Goal: Book appointment/travel/reservation

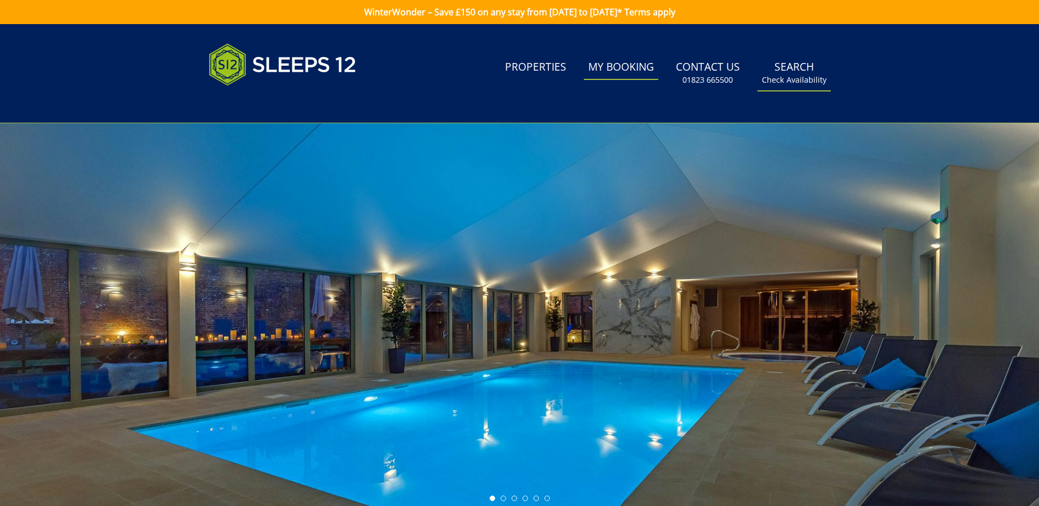
click at [806, 75] on small "Check Availability" at bounding box center [794, 80] width 65 height 11
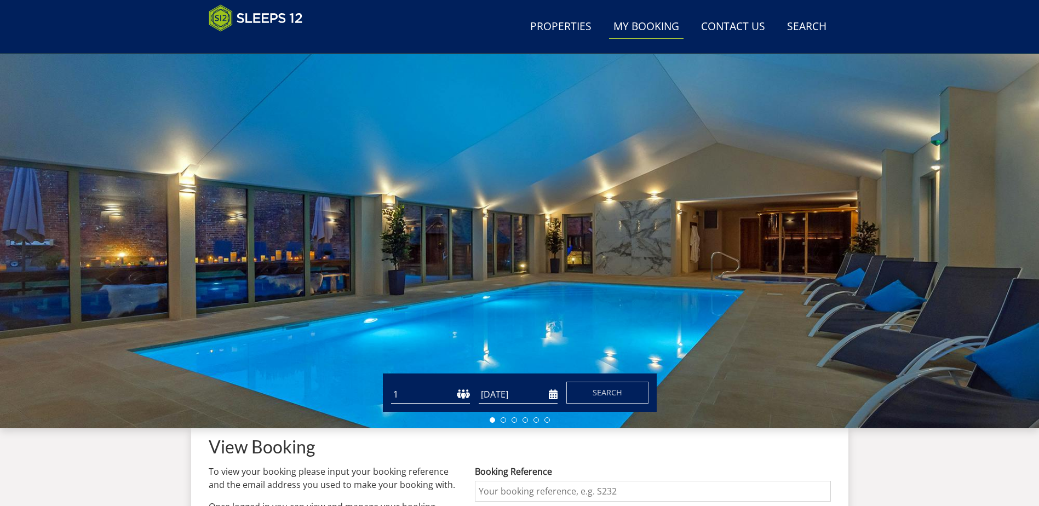
scroll to position [174, 0]
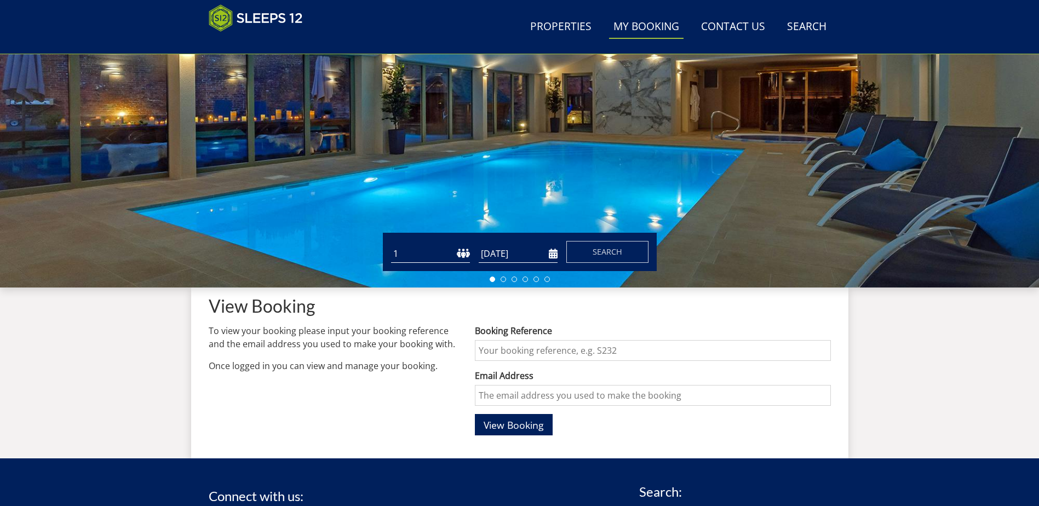
click at [558, 253] on form "Guests 1 2 3 4 5 6 7 8 9 10 11 12 13 14 15 16 17 18 19 20 21 22 23 24 25 26 27 …" at bounding box center [520, 252] width 258 height 22
click at [556, 253] on input "[DATE]" at bounding box center [518, 254] width 79 height 18
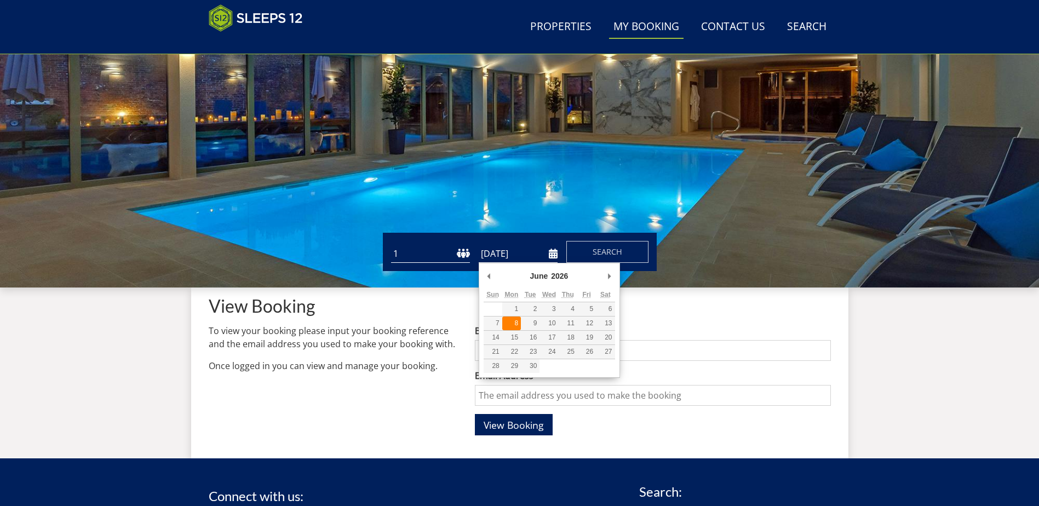
type input "[DATE]"
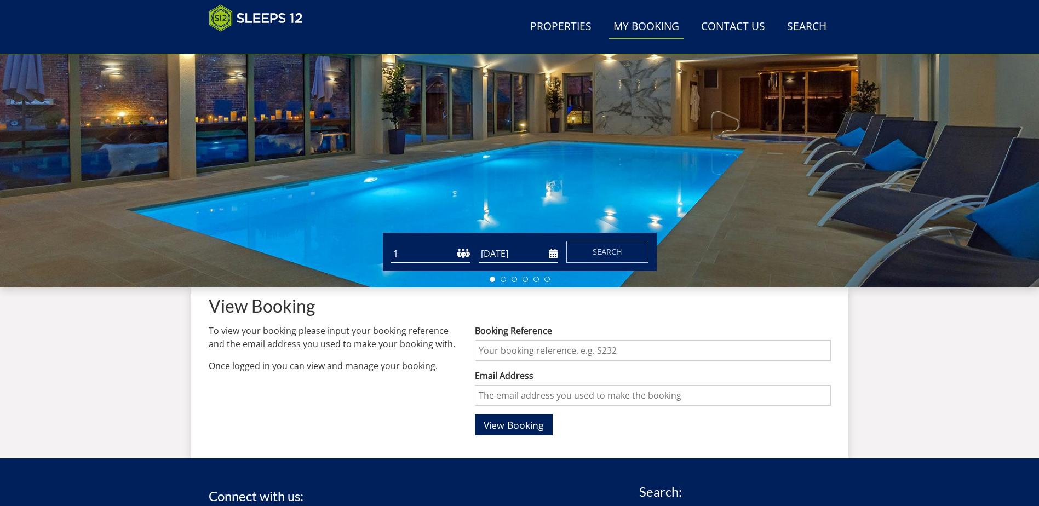
click at [448, 254] on select "1 2 3 4 5 6 7 8 9 10 11 12 13 14 15 16 17 18 19 20 21 22 23 24 25 26 27 28 29 3…" at bounding box center [430, 254] width 79 height 18
select select "10"
click at [391, 245] on select "1 2 3 4 5 6 7 8 9 10 11 12 13 14 15 16 17 18 19 20 21 22 23 24 25 26 27 28 29 3…" at bounding box center [430, 254] width 79 height 18
click at [615, 244] on button "Search" at bounding box center [608, 252] width 82 height 22
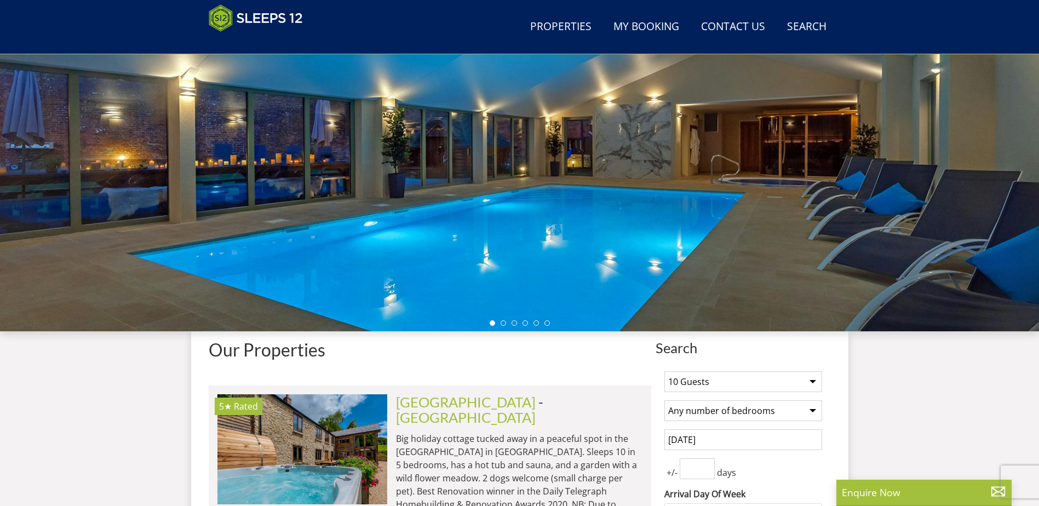
scroll to position [174, 0]
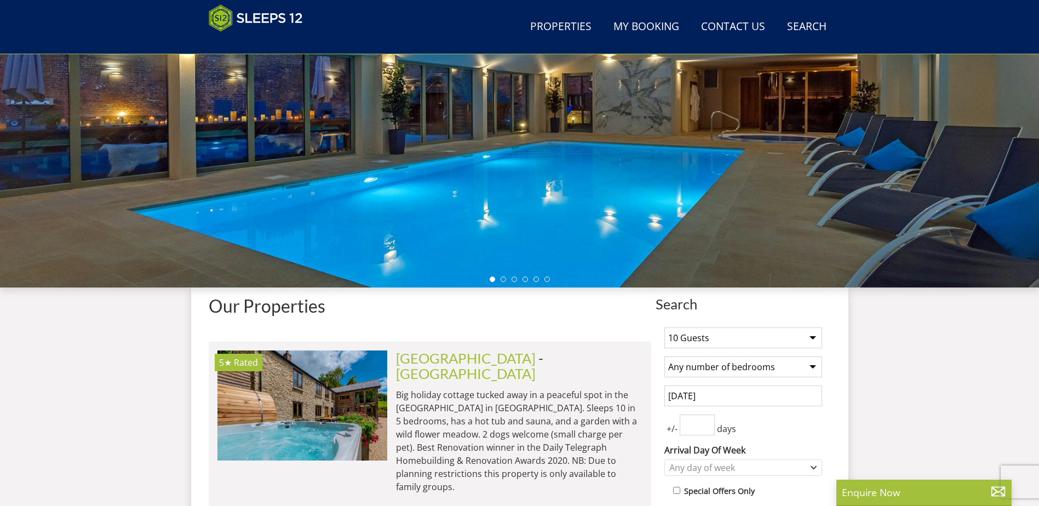
click at [736, 368] on select "Any number of bedrooms 4 Bedrooms 5 Bedrooms 6 Bedrooms 7 Bedrooms 8 Bedrooms 9…" at bounding box center [744, 367] width 158 height 21
select select "6"
click at [665, 357] on select "Any number of bedrooms 4 Bedrooms 5 Bedrooms 6 Bedrooms 7 Bedrooms 8 Bedrooms 9…" at bounding box center [744, 367] width 158 height 21
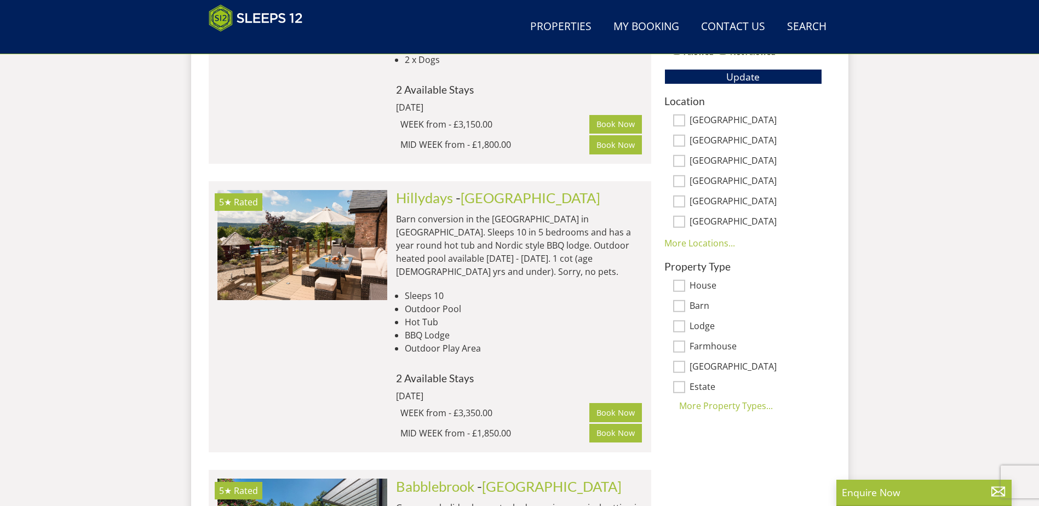
scroll to position [722, 0]
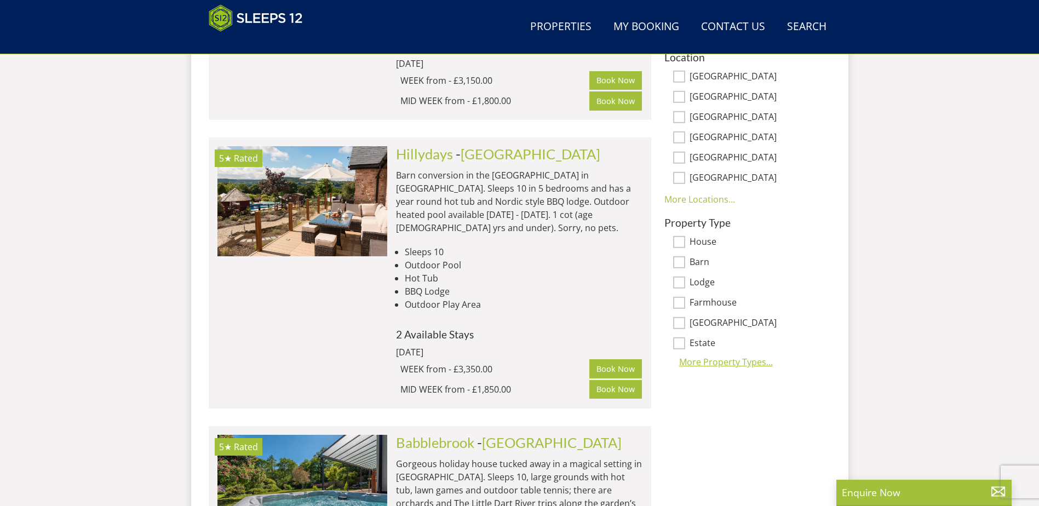
click at [735, 362] on div "More Property Types..." at bounding box center [744, 362] width 158 height 13
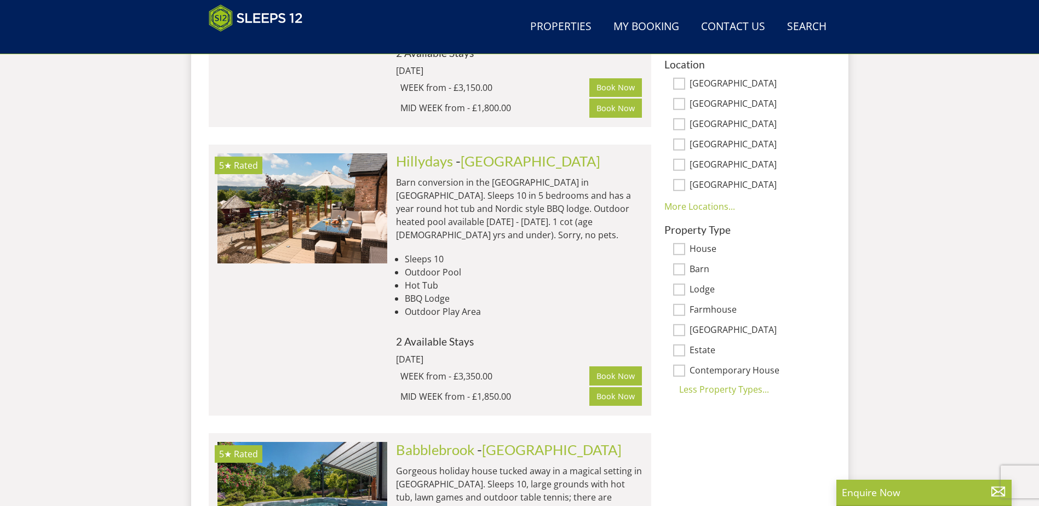
scroll to position [613, 0]
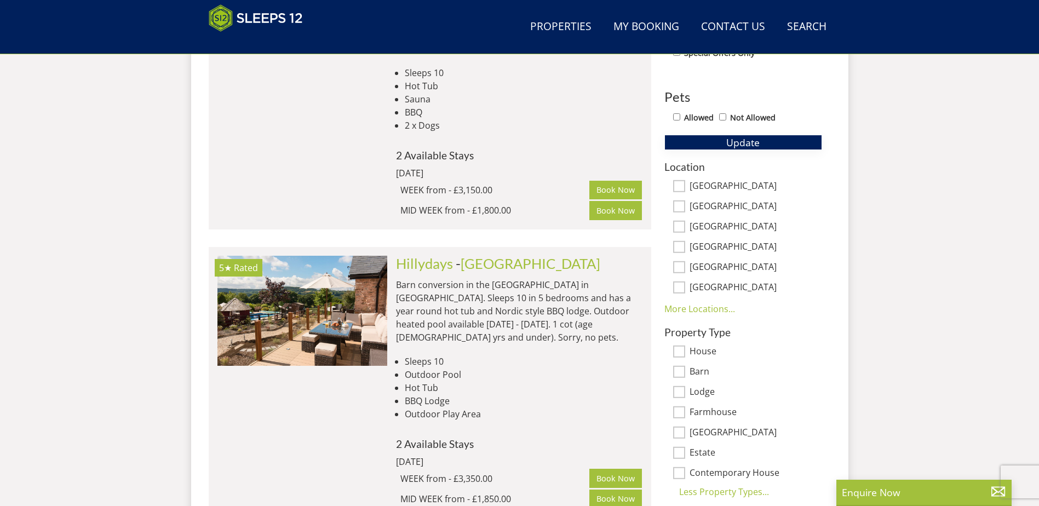
click at [779, 145] on button "Update" at bounding box center [744, 142] width 158 height 15
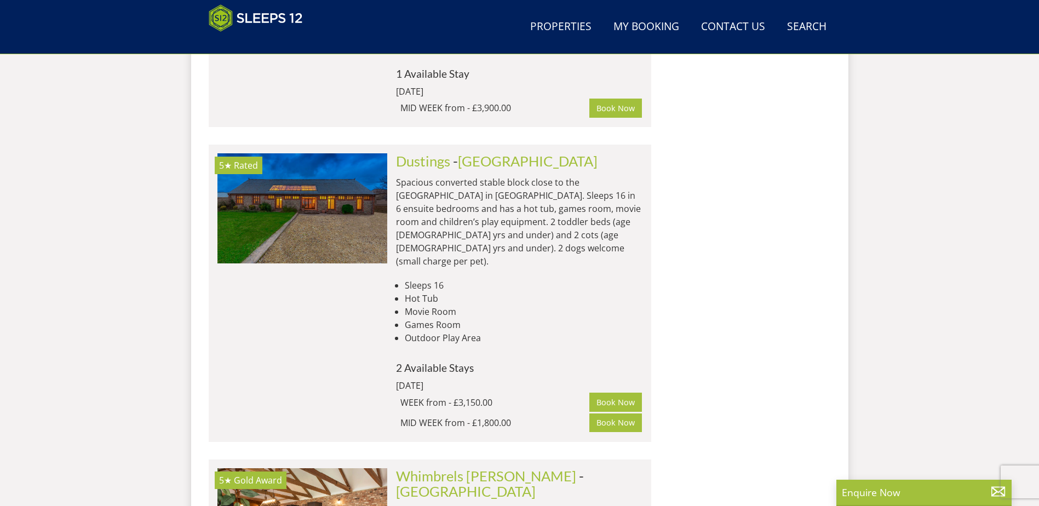
scroll to position [6146, 0]
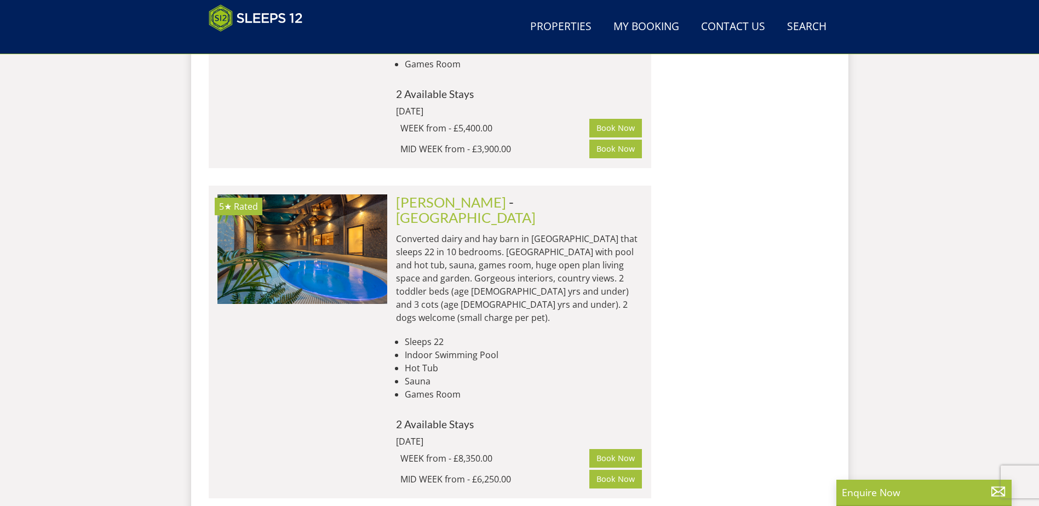
scroll to position [12337, 0]
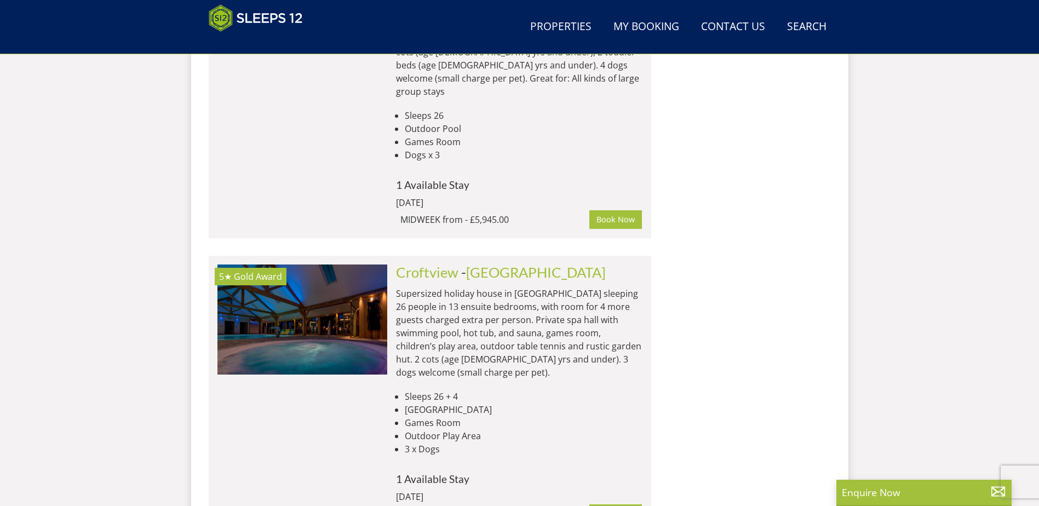
scroll to position [14602, 0]
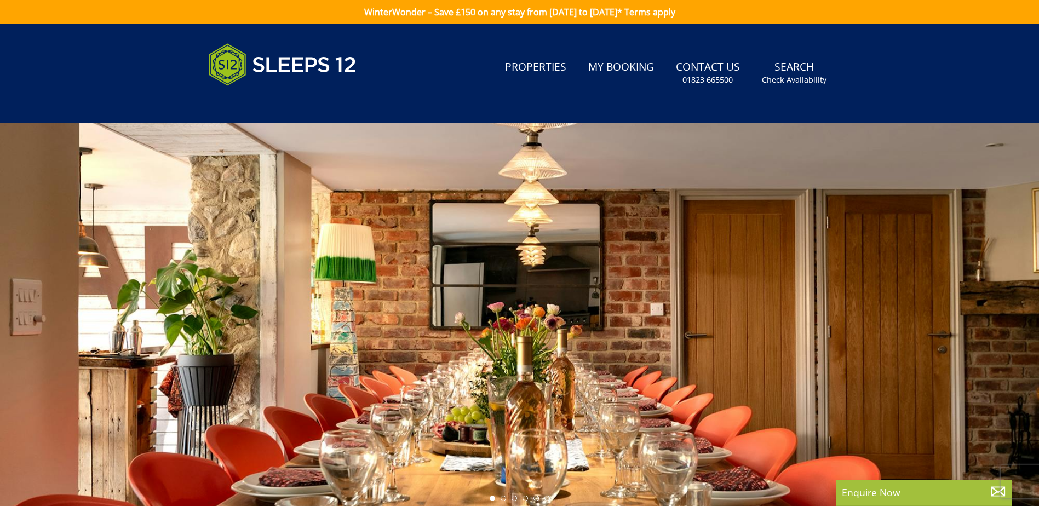
click at [534, 316] on div at bounding box center [519, 315] width 1039 height 384
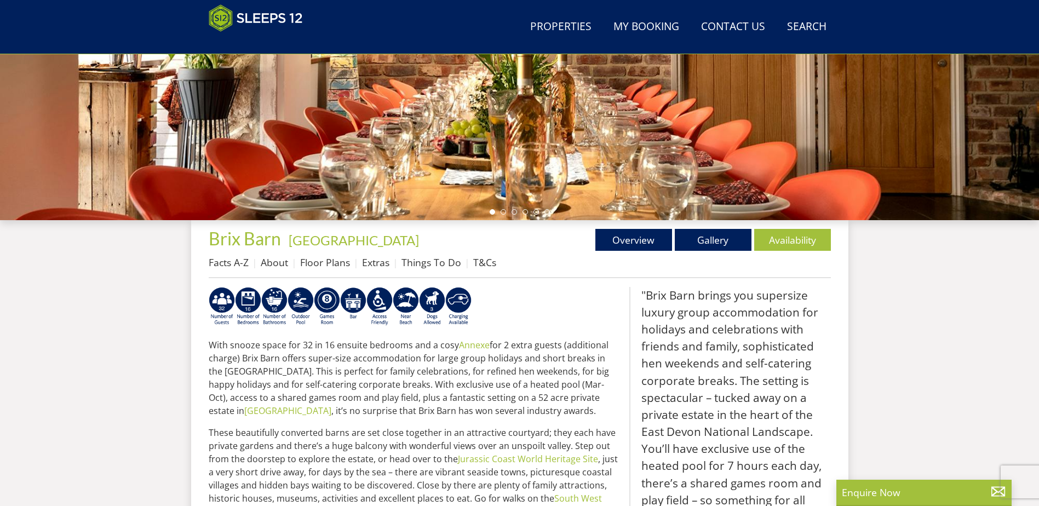
scroll to position [283, 0]
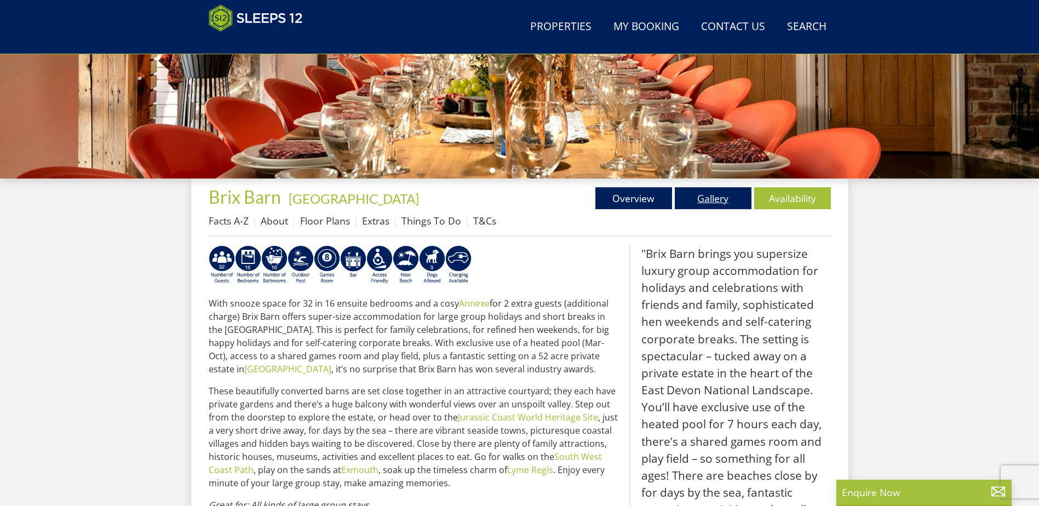
click at [723, 204] on link "Gallery" at bounding box center [713, 198] width 77 height 22
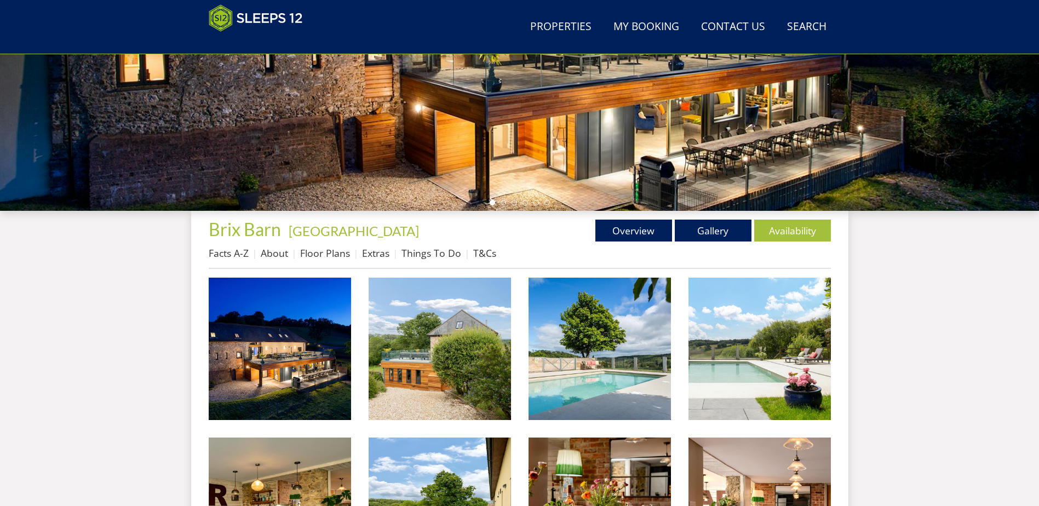
scroll to position [351, 0]
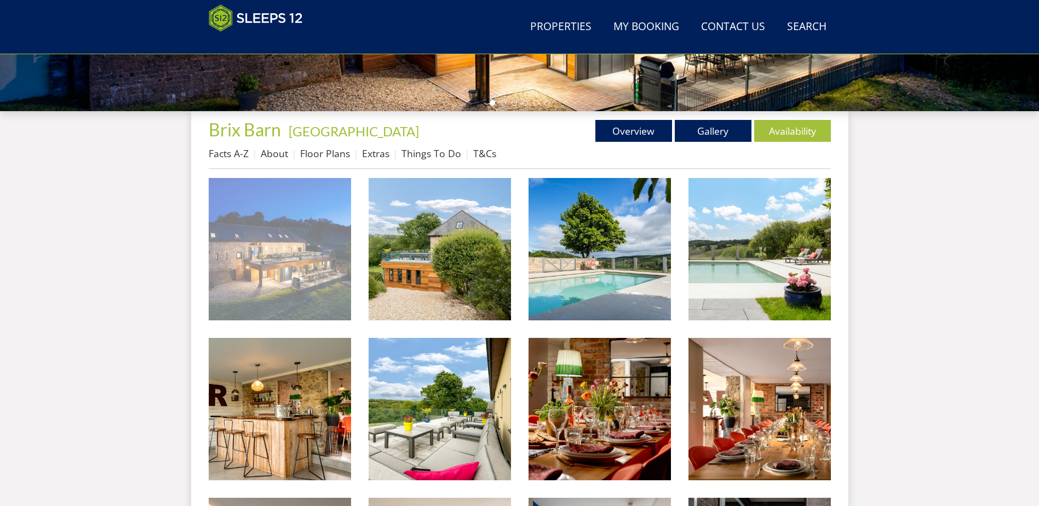
click at [299, 255] on img at bounding box center [280, 249] width 142 height 142
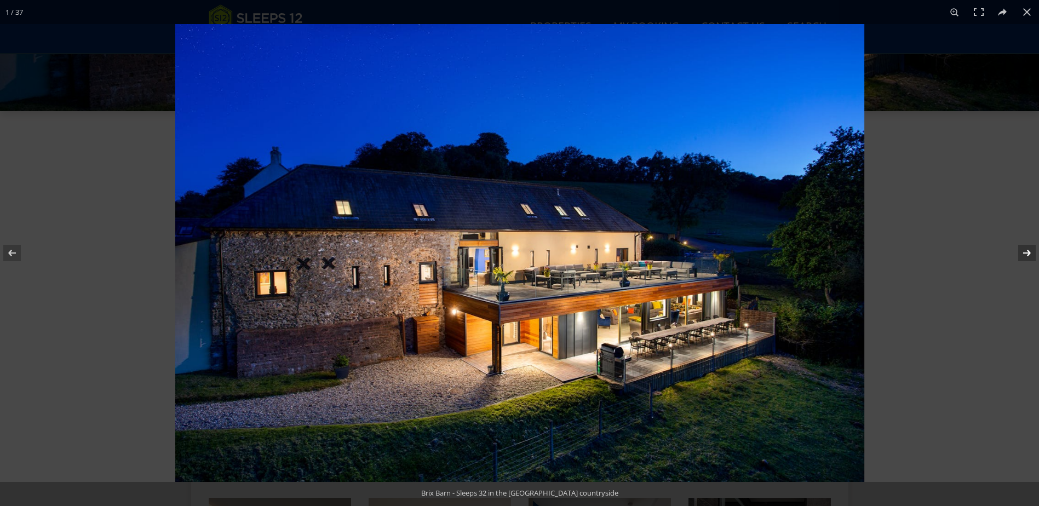
click at [1034, 256] on button at bounding box center [1020, 253] width 38 height 55
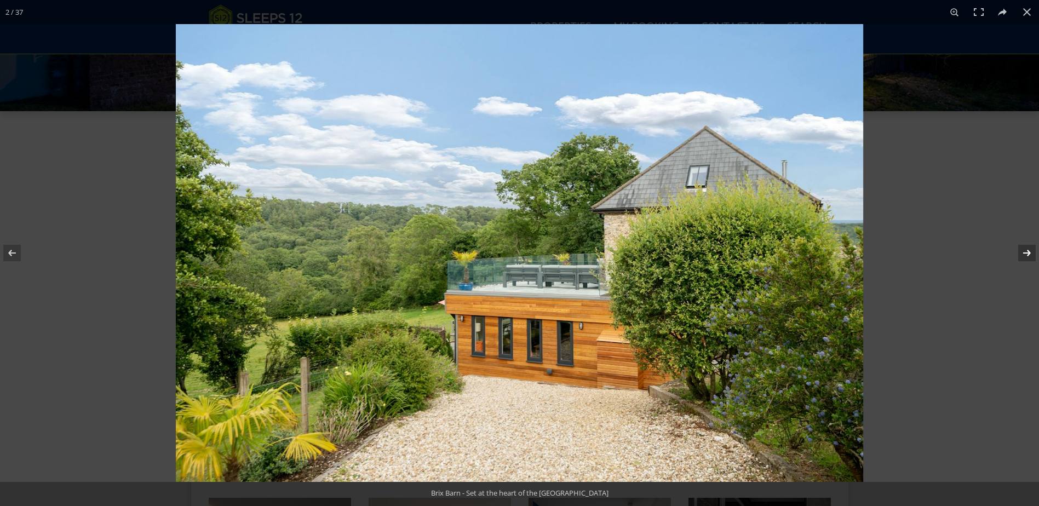
click at [1034, 255] on button at bounding box center [1020, 253] width 38 height 55
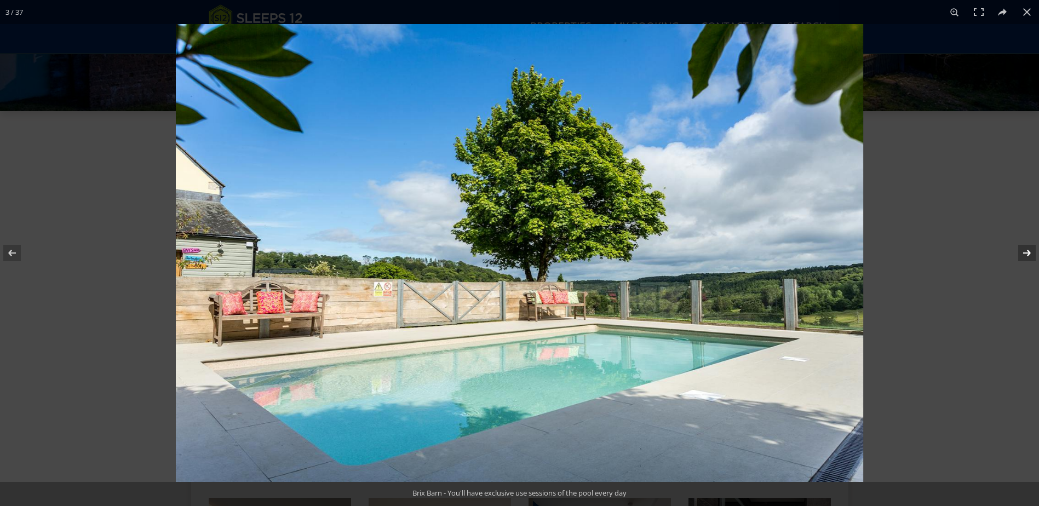
click at [1037, 256] on button at bounding box center [1020, 253] width 38 height 55
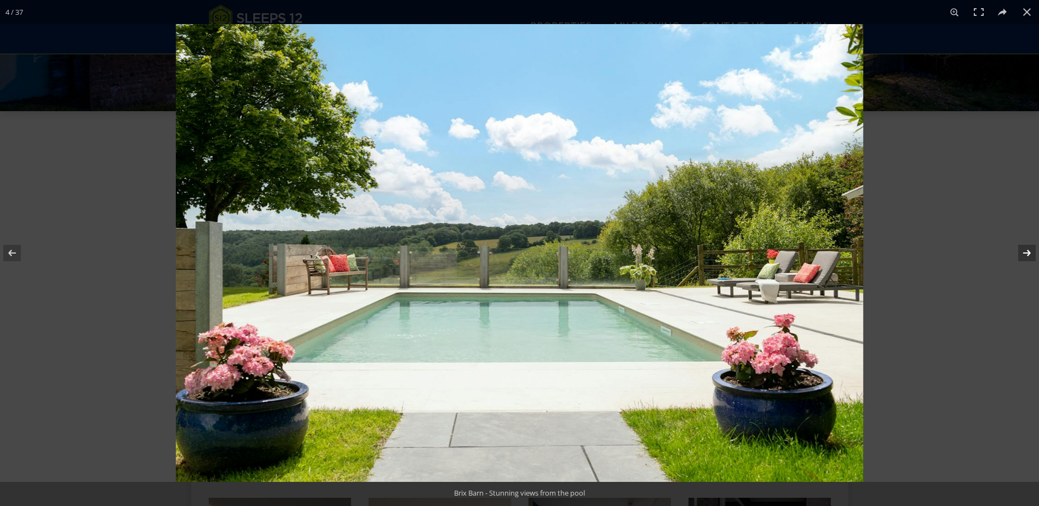
click at [1037, 256] on button at bounding box center [1020, 253] width 38 height 55
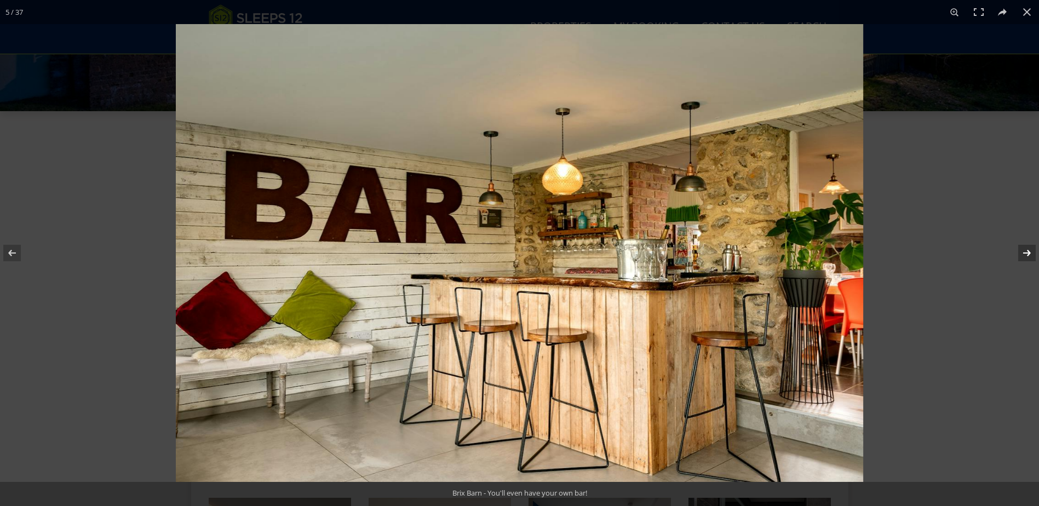
click at [1037, 256] on button at bounding box center [1020, 253] width 38 height 55
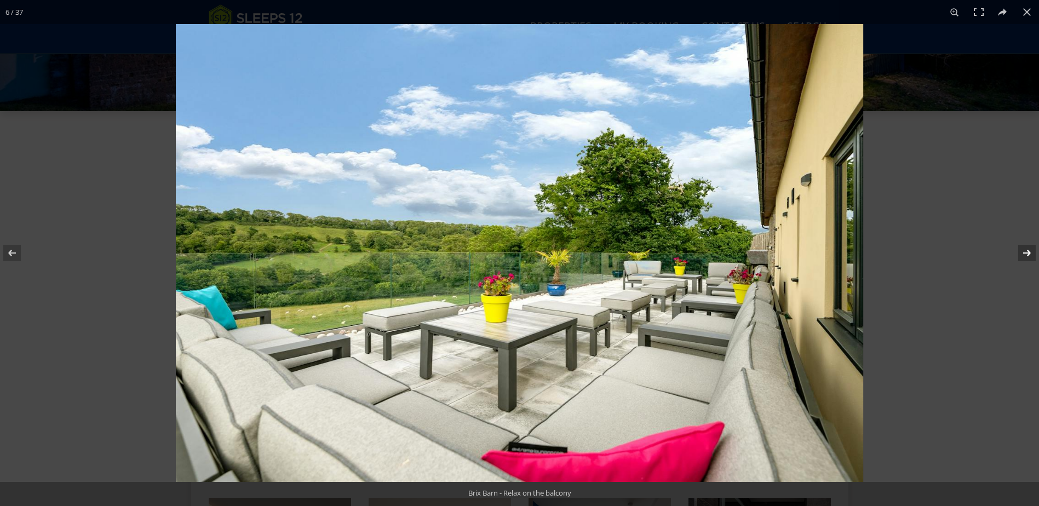
click at [1037, 256] on button at bounding box center [1020, 253] width 38 height 55
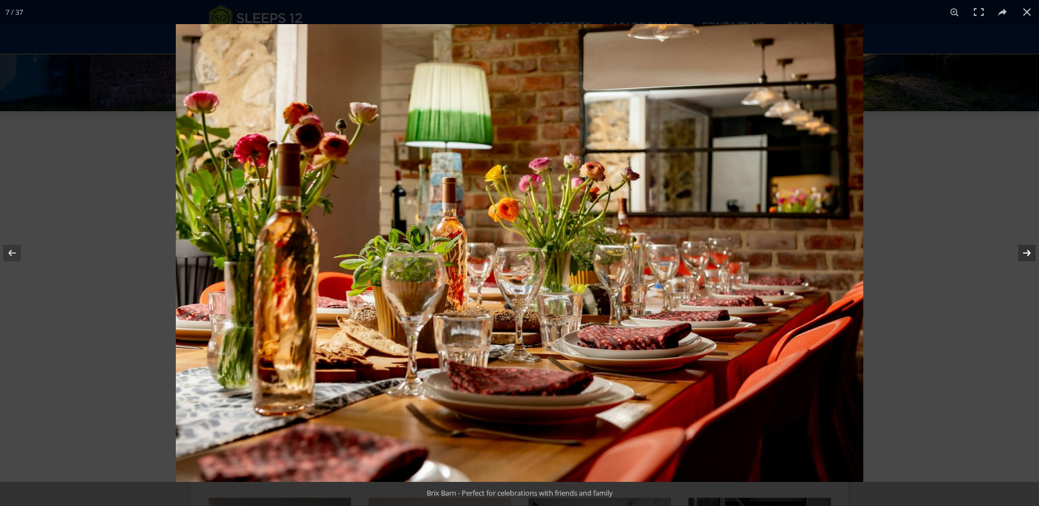
click at [1037, 256] on button at bounding box center [1020, 253] width 38 height 55
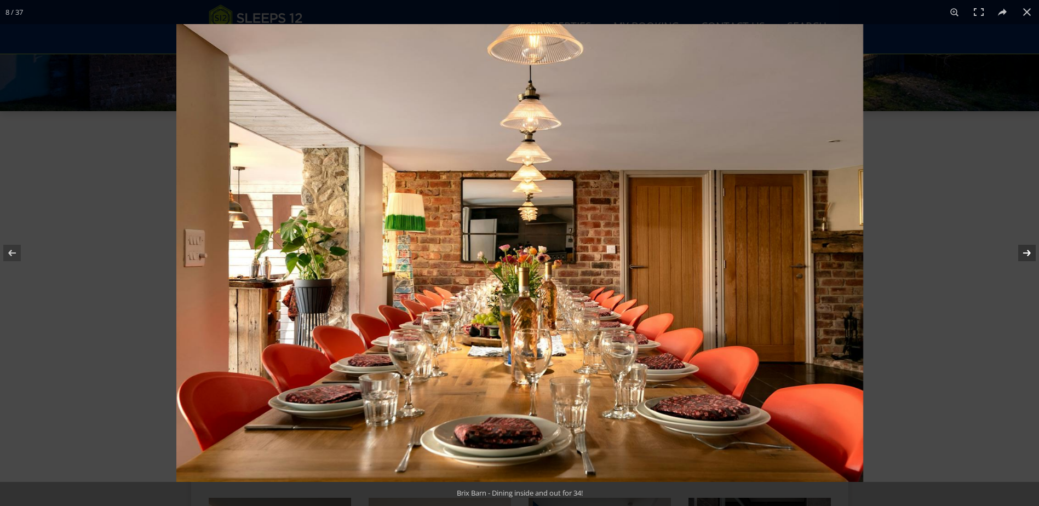
click at [1037, 256] on button at bounding box center [1020, 253] width 38 height 55
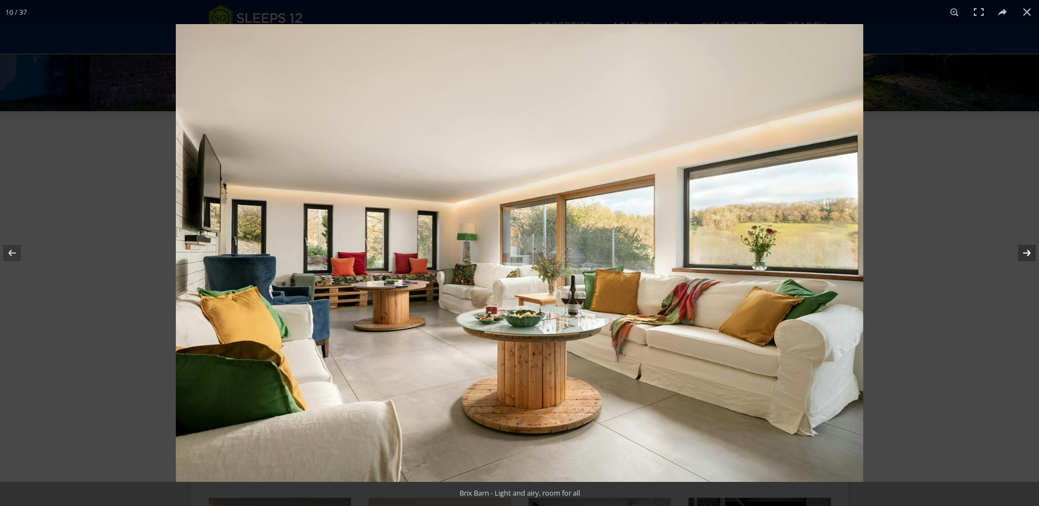
click at [1037, 256] on button at bounding box center [1020, 253] width 38 height 55
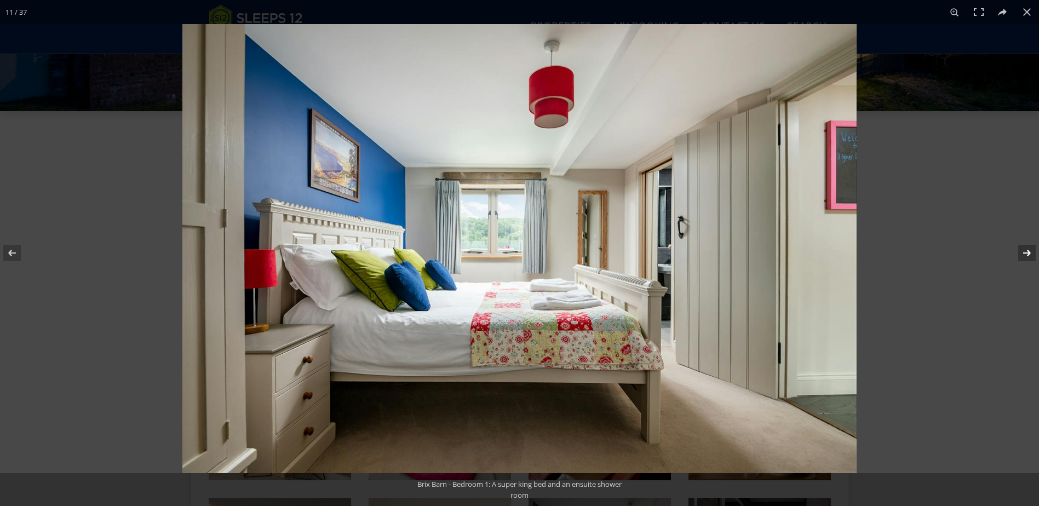
click at [1037, 256] on button at bounding box center [1020, 253] width 38 height 55
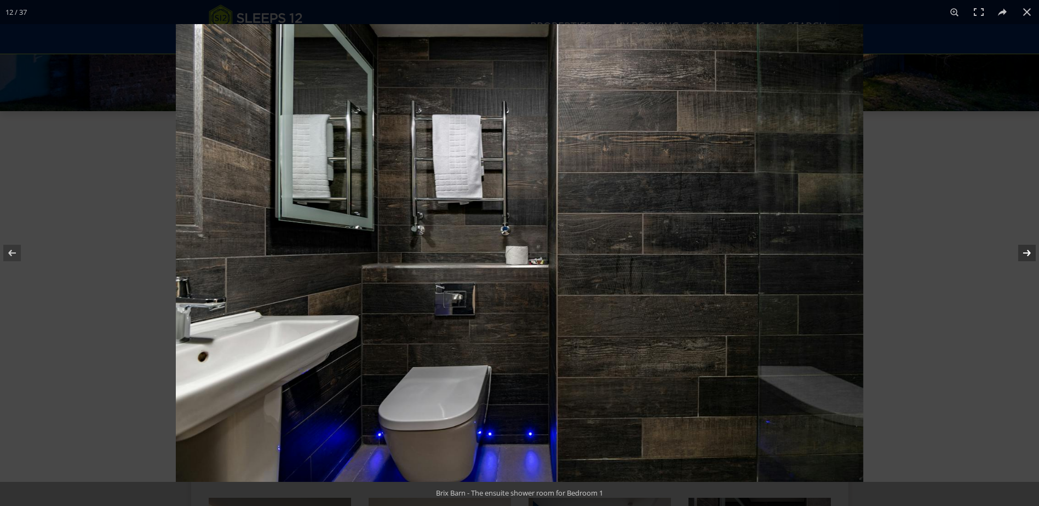
click at [1037, 256] on button at bounding box center [1020, 253] width 38 height 55
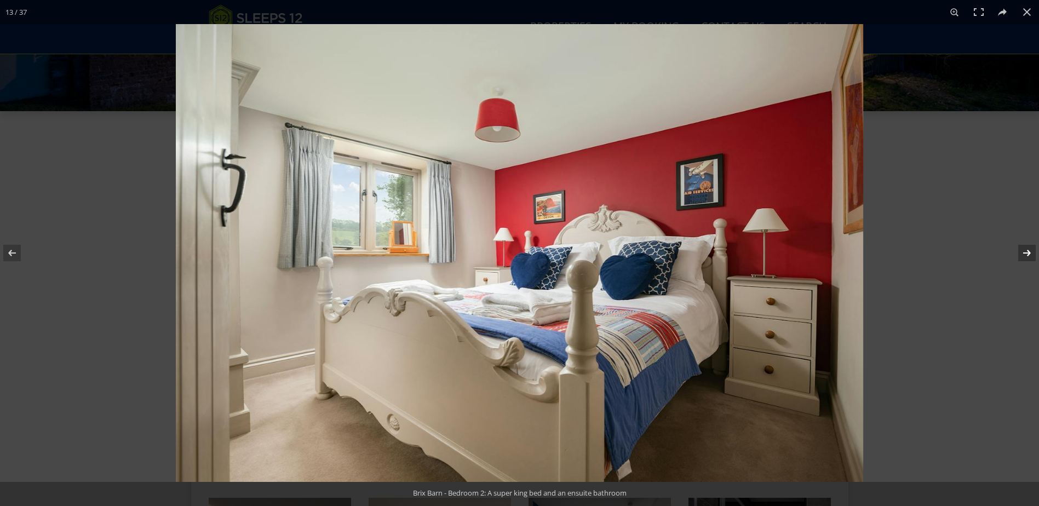
click at [1037, 256] on button at bounding box center [1020, 253] width 38 height 55
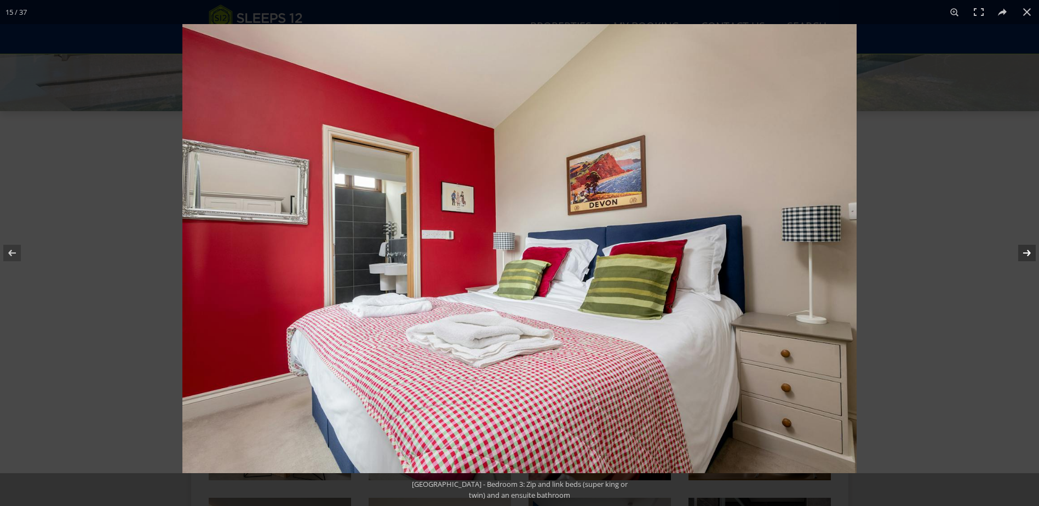
click at [1037, 256] on button at bounding box center [1020, 253] width 38 height 55
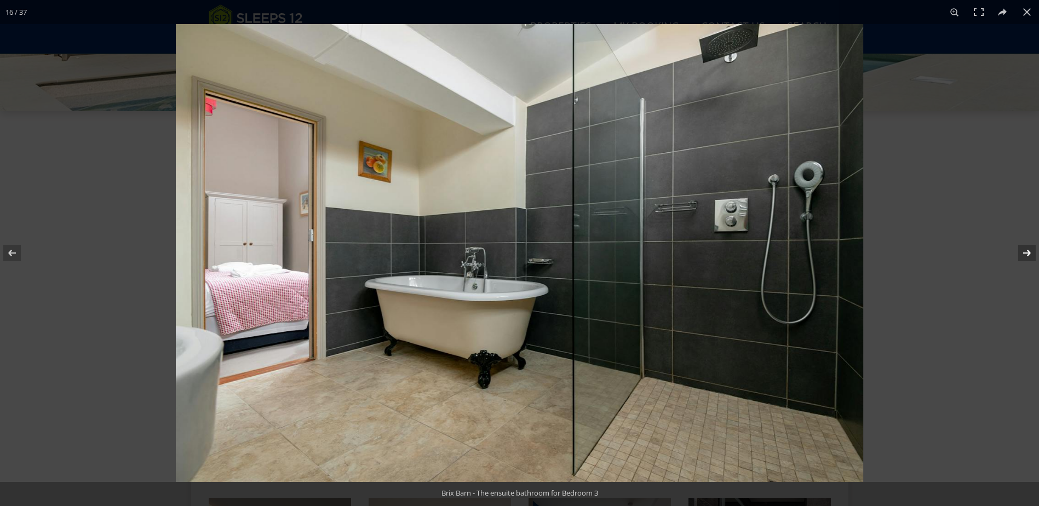
click at [1037, 256] on button at bounding box center [1020, 253] width 38 height 55
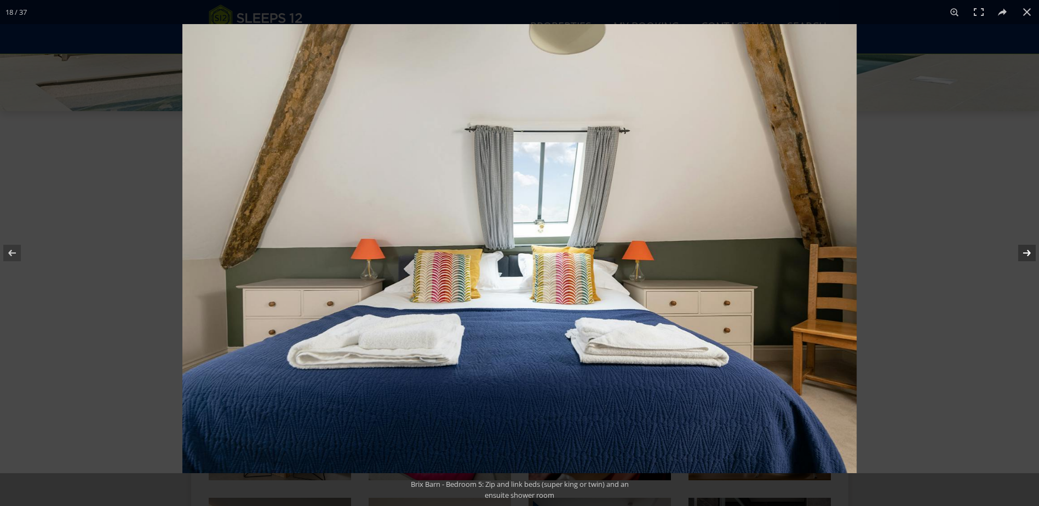
click at [1037, 256] on button at bounding box center [1020, 253] width 38 height 55
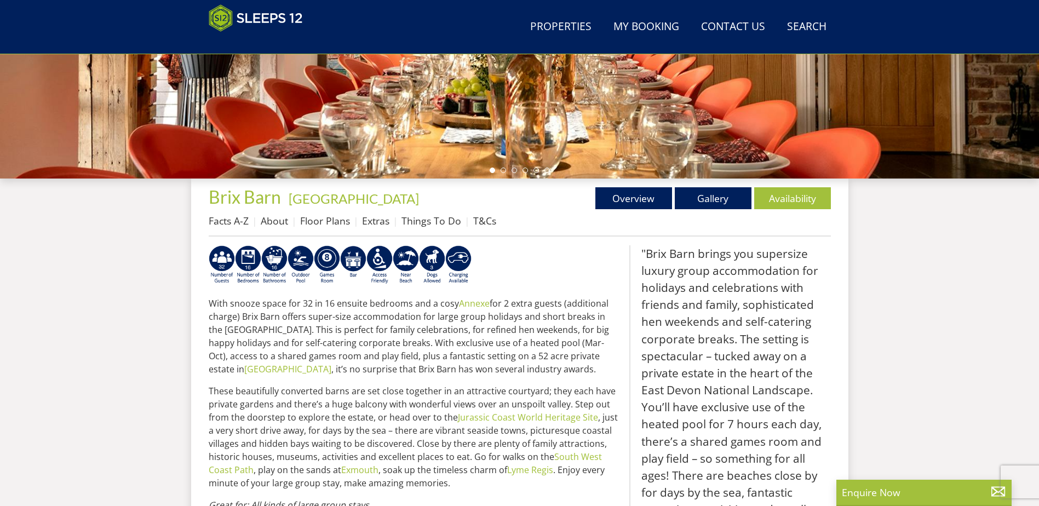
select select "6"
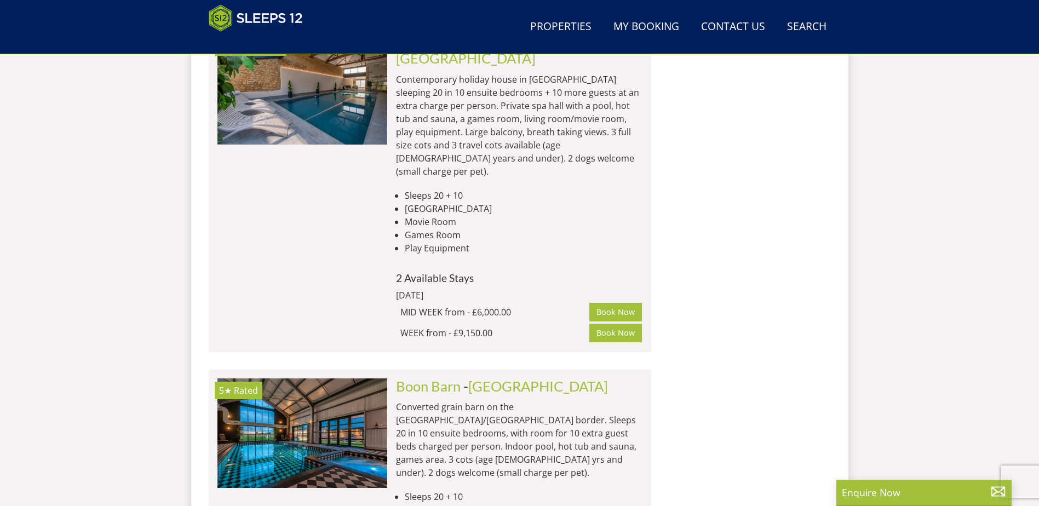
scroll to position [11570, 0]
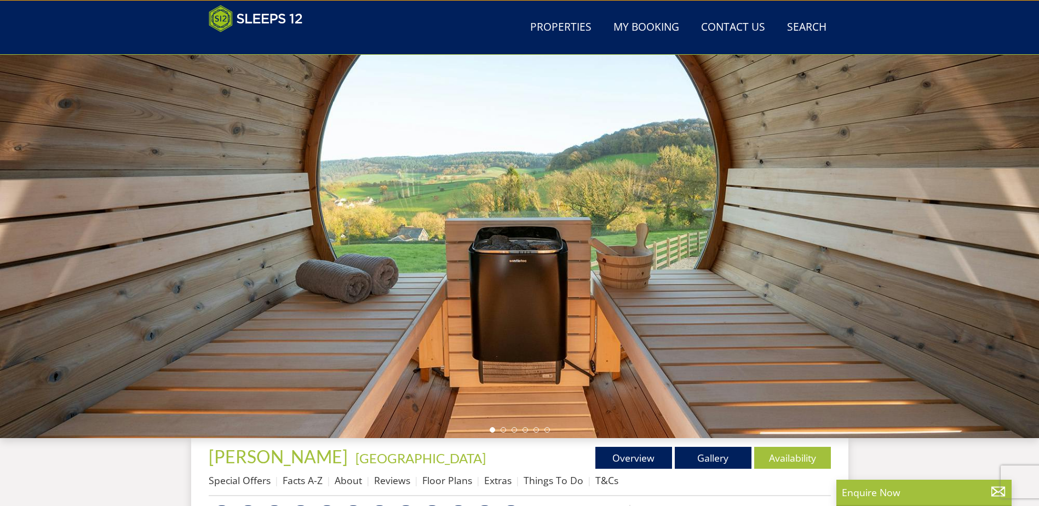
scroll to position [245, 0]
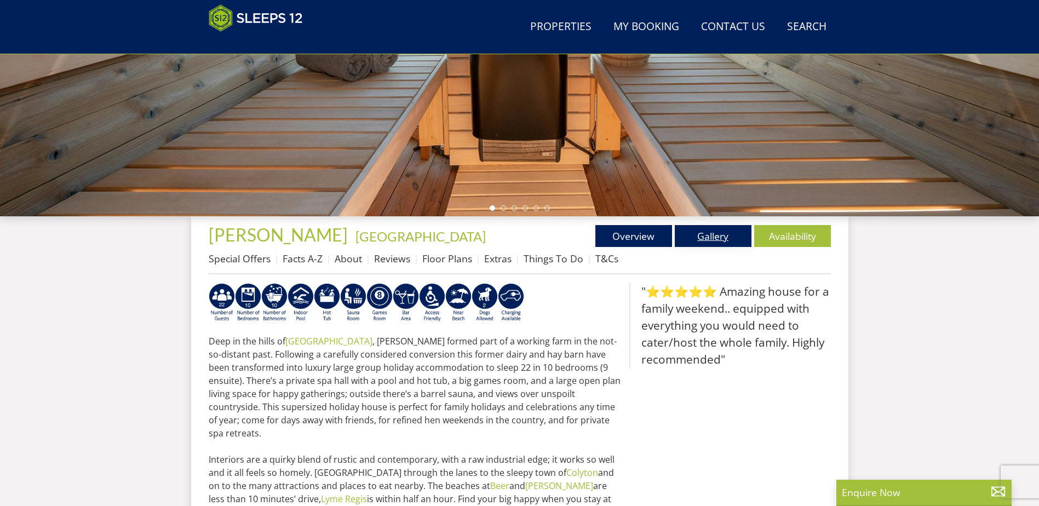
click at [725, 236] on link "Gallery" at bounding box center [713, 236] width 77 height 22
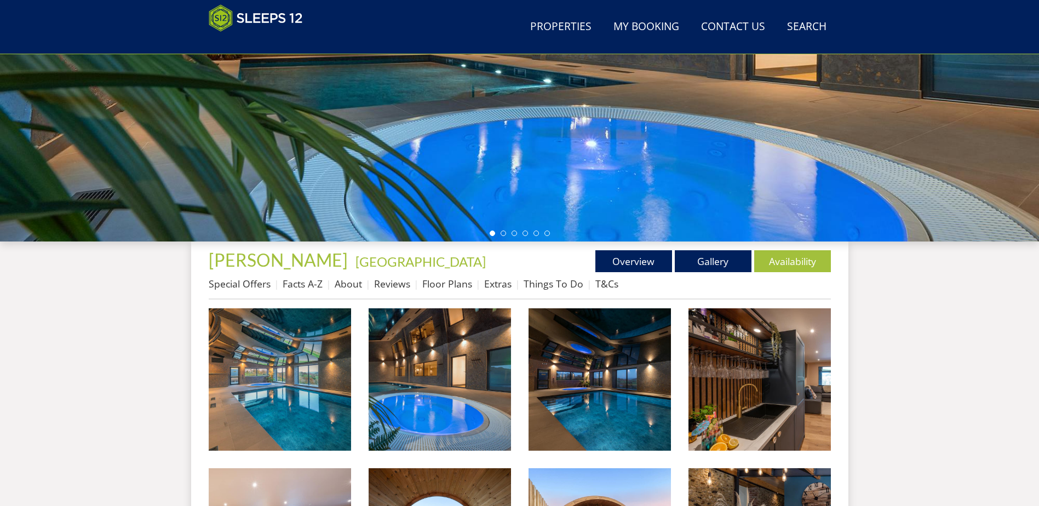
scroll to position [239, 0]
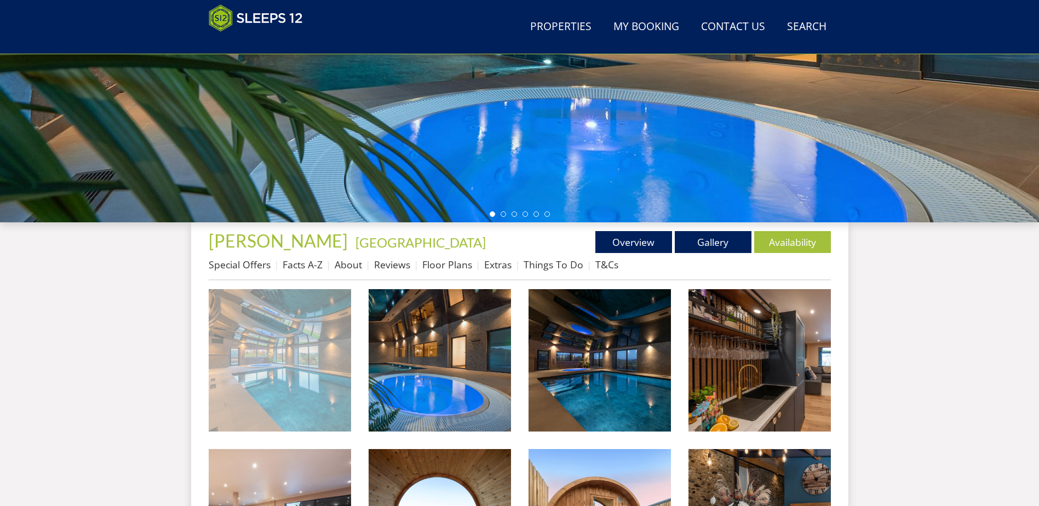
click at [262, 357] on img at bounding box center [280, 360] width 142 height 142
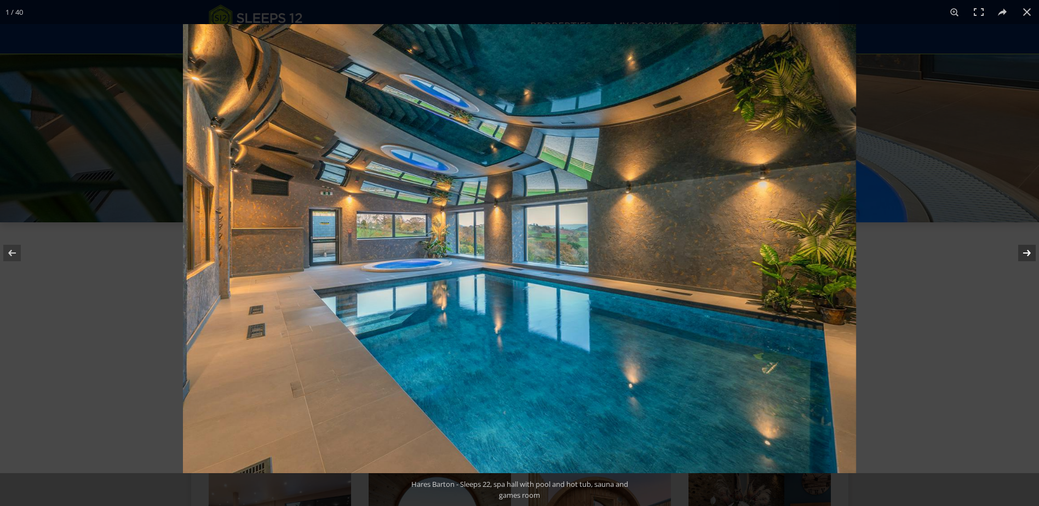
click at [1031, 256] on button at bounding box center [1020, 253] width 38 height 55
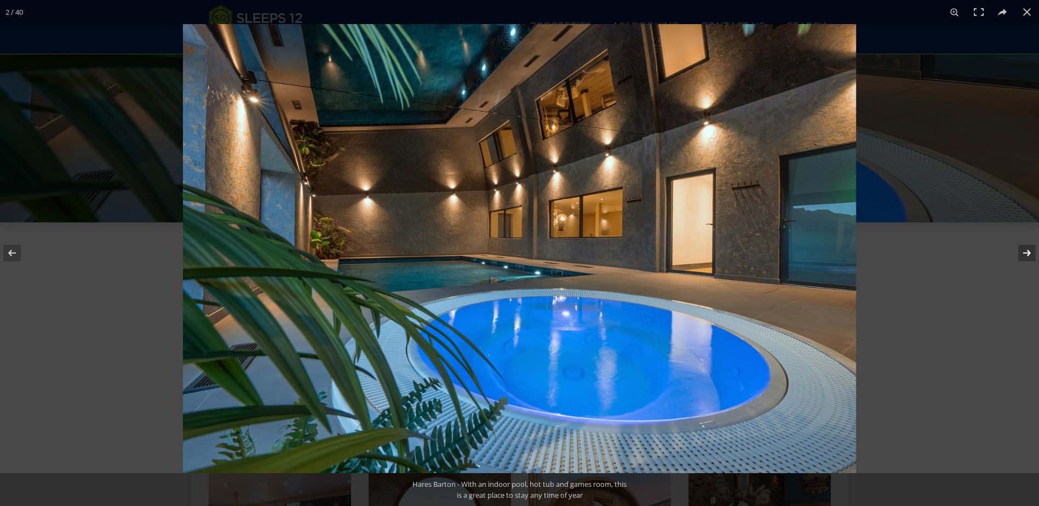
click at [1031, 256] on button at bounding box center [1020, 253] width 38 height 55
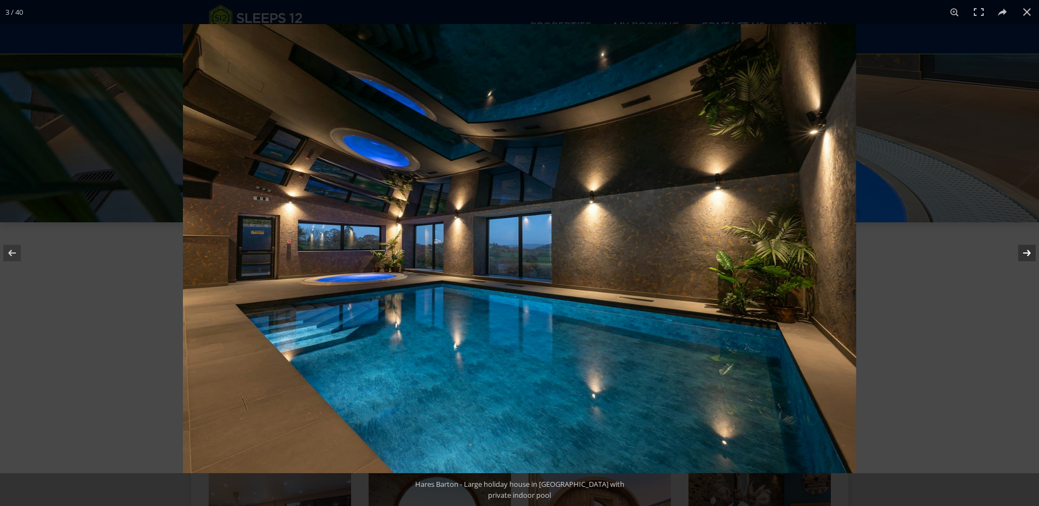
click at [1031, 256] on button at bounding box center [1020, 253] width 38 height 55
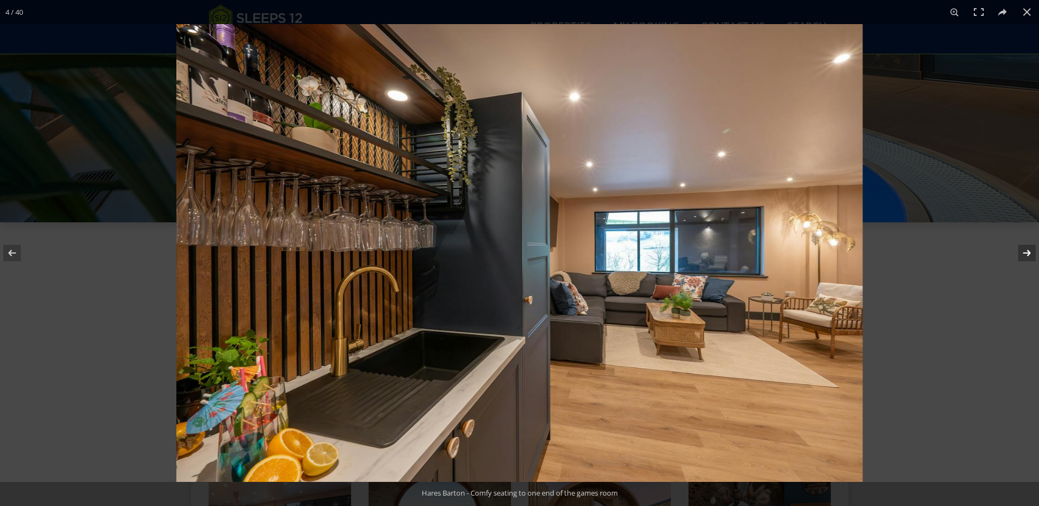
click at [1031, 256] on button at bounding box center [1020, 253] width 38 height 55
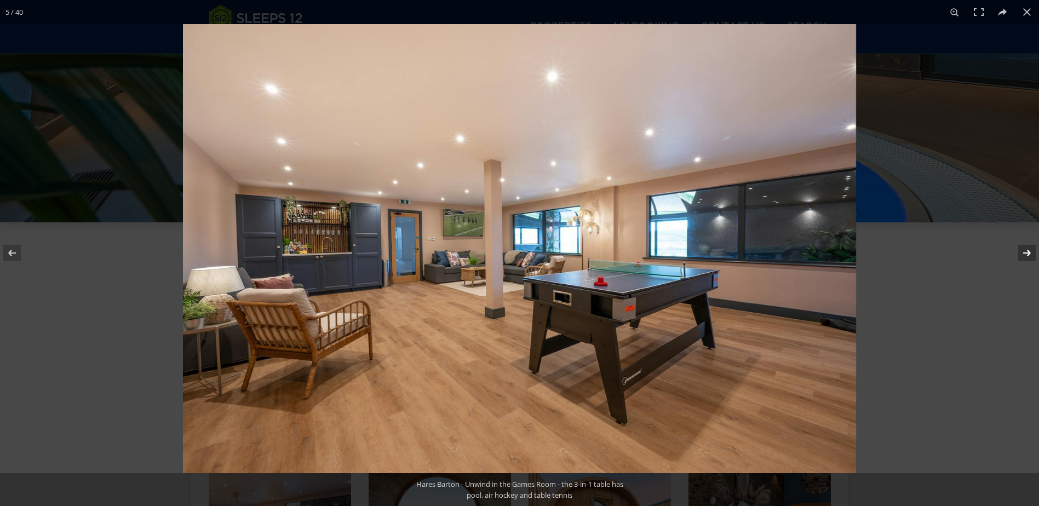
click at [1031, 255] on button at bounding box center [1020, 253] width 38 height 55
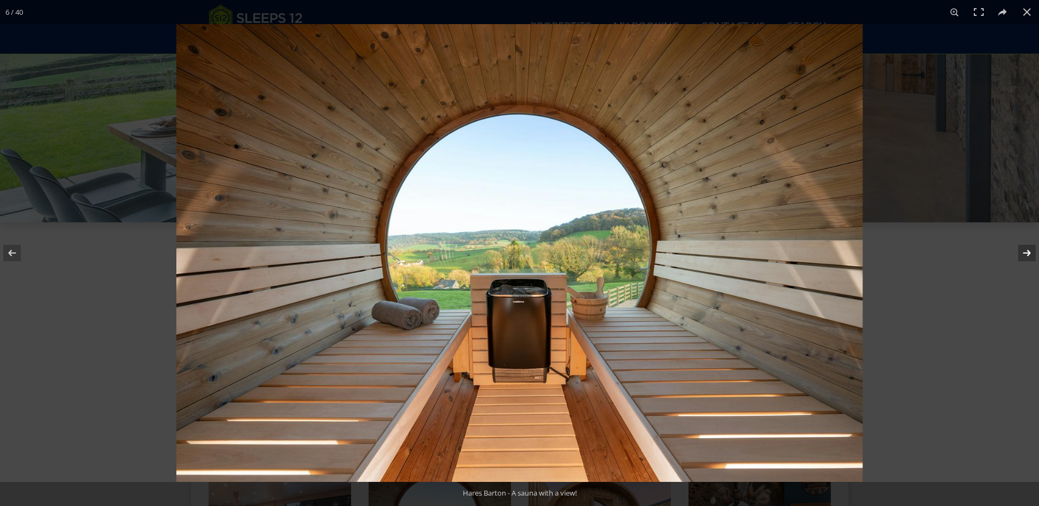
click at [1031, 254] on button at bounding box center [1020, 253] width 38 height 55
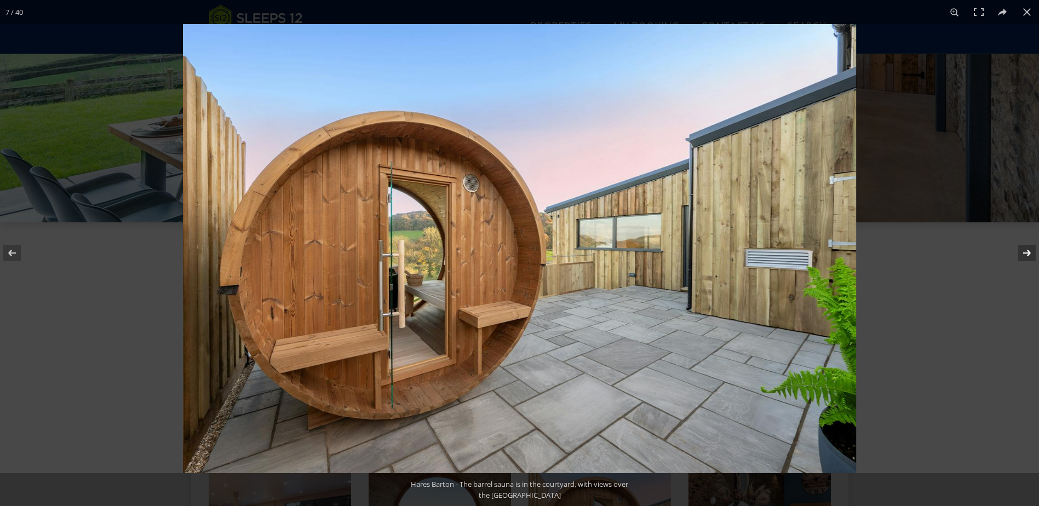
click at [1031, 254] on button at bounding box center [1020, 253] width 38 height 55
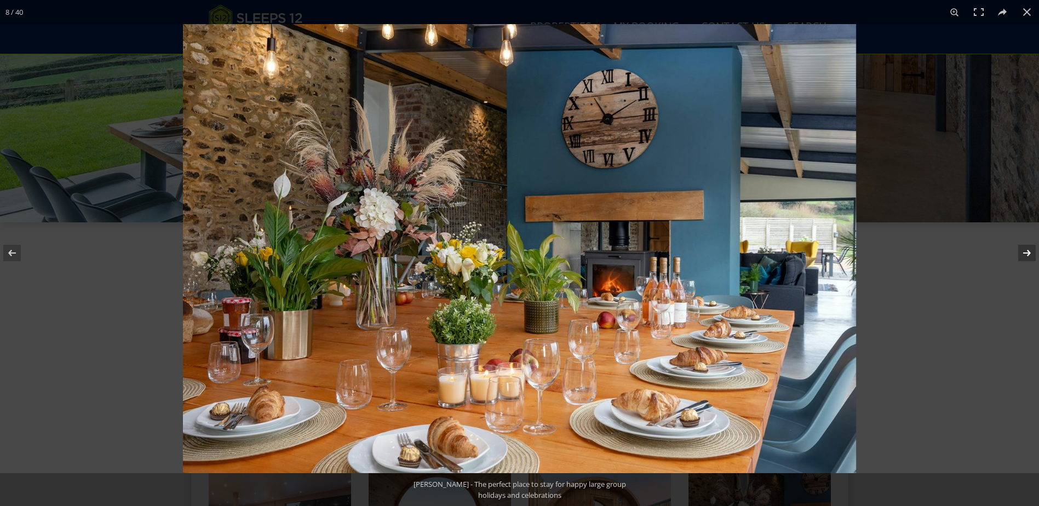
click at [1031, 254] on button at bounding box center [1020, 253] width 38 height 55
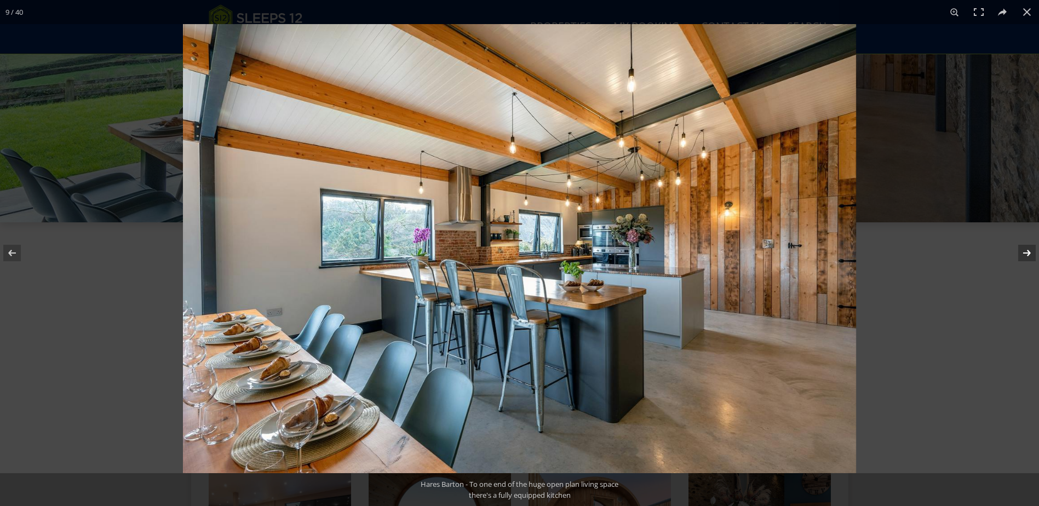
click at [1031, 254] on button at bounding box center [1020, 253] width 38 height 55
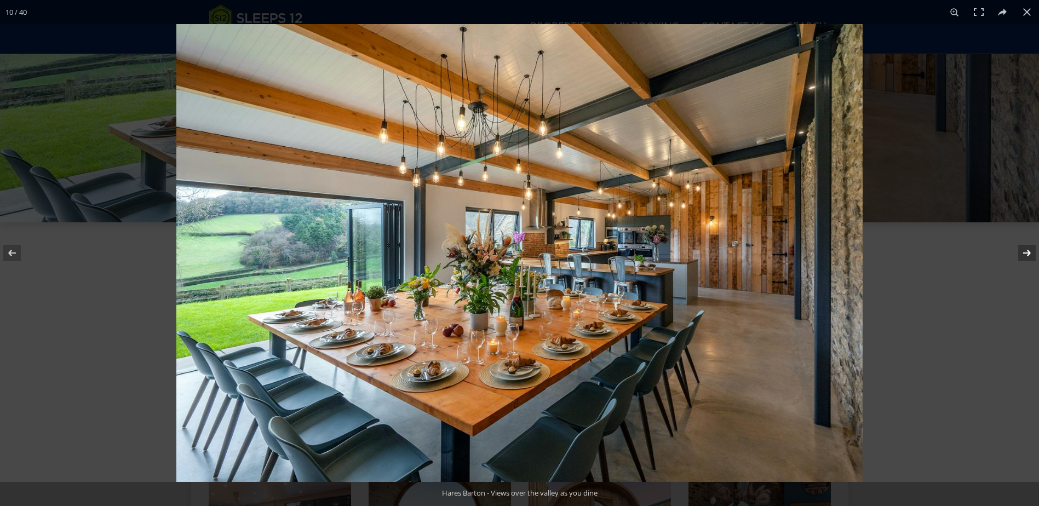
click at [1031, 254] on button at bounding box center [1020, 253] width 38 height 55
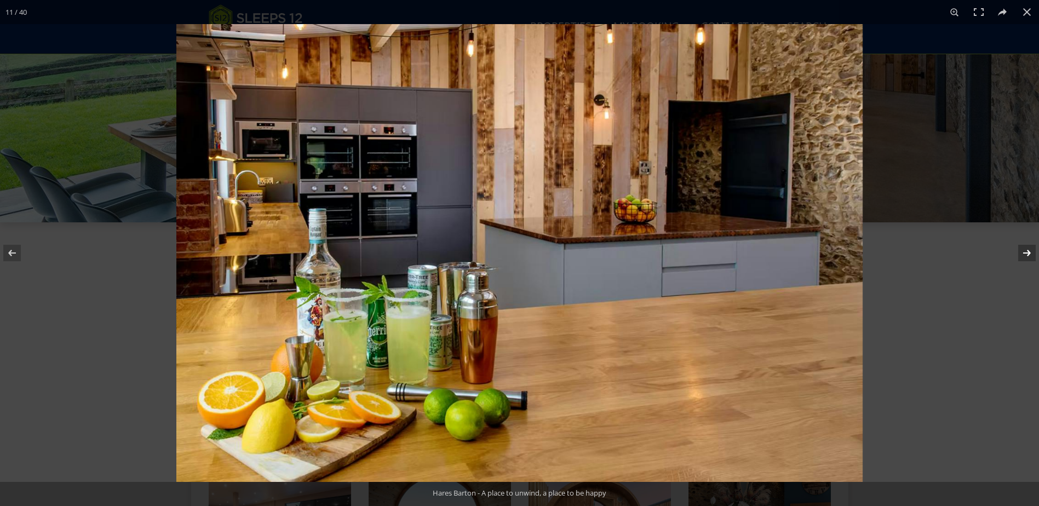
click at [1031, 254] on button at bounding box center [1020, 253] width 38 height 55
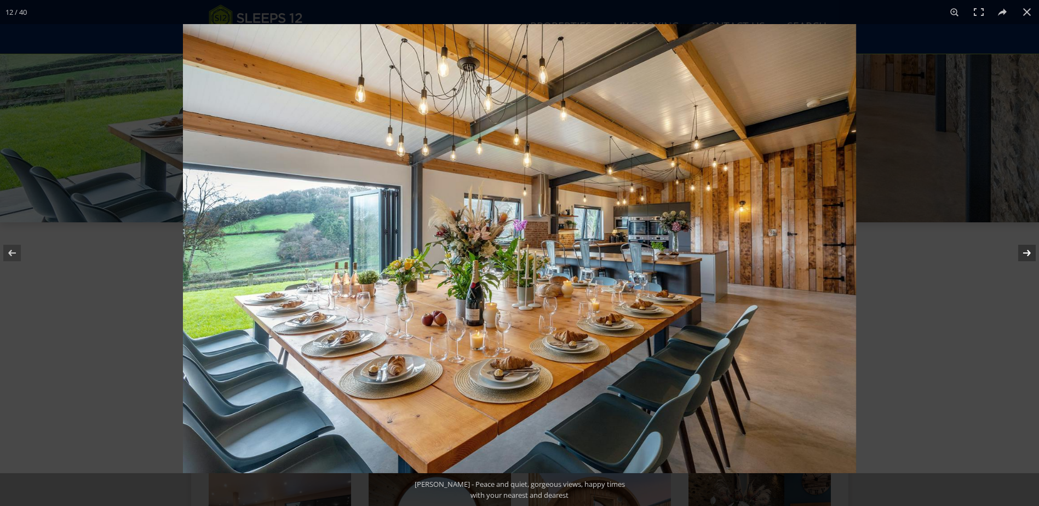
click at [1031, 253] on button at bounding box center [1020, 253] width 38 height 55
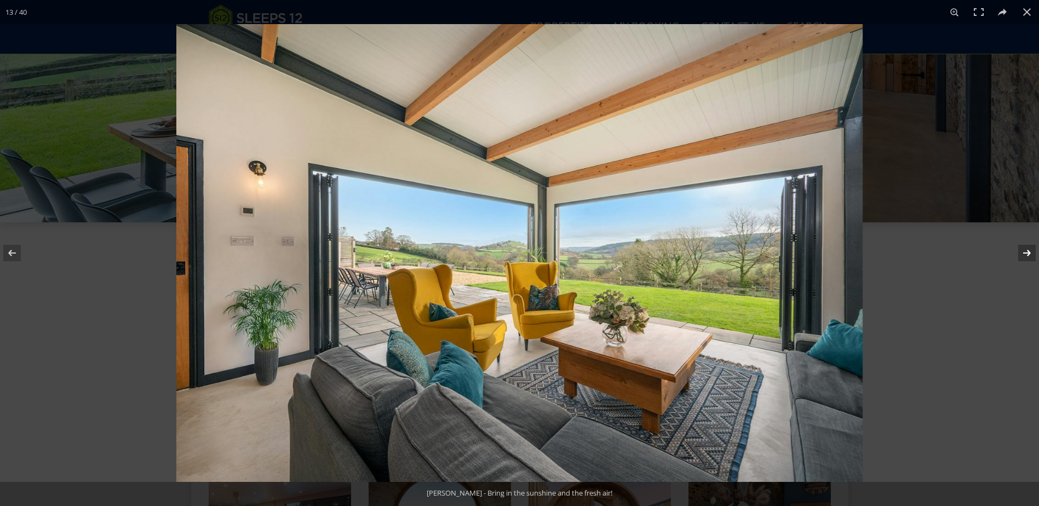
click at [1031, 253] on button at bounding box center [1020, 253] width 38 height 55
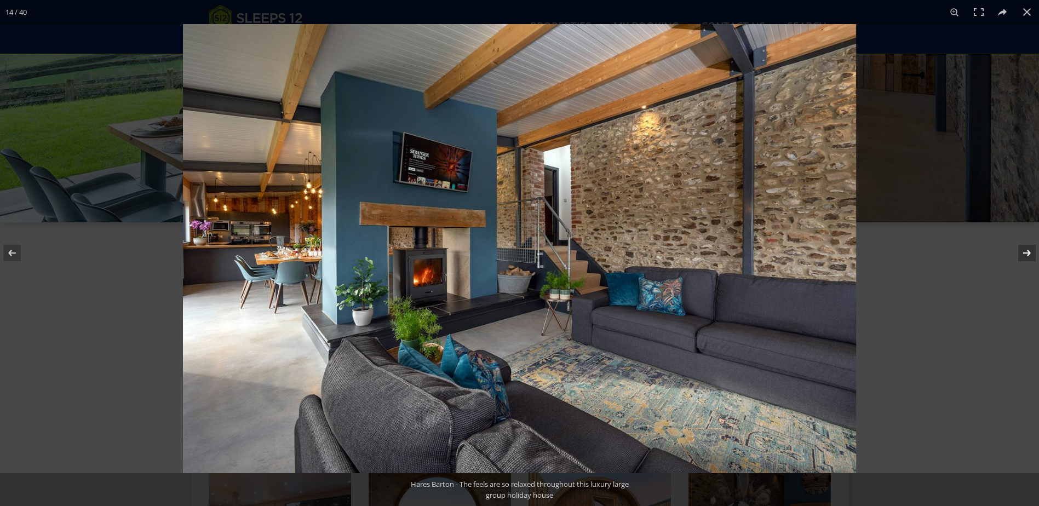
click at [1031, 253] on button at bounding box center [1020, 253] width 38 height 55
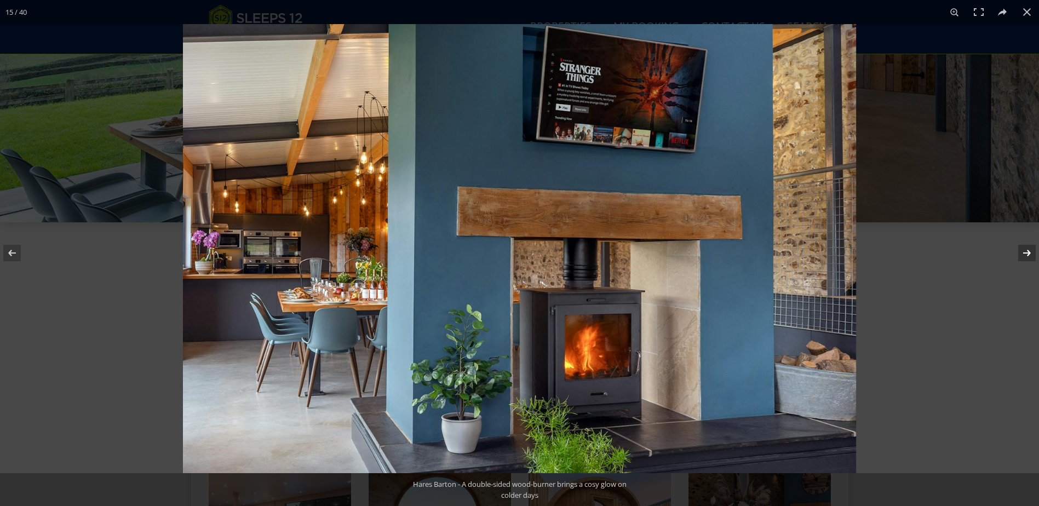
click at [1031, 253] on button at bounding box center [1020, 253] width 38 height 55
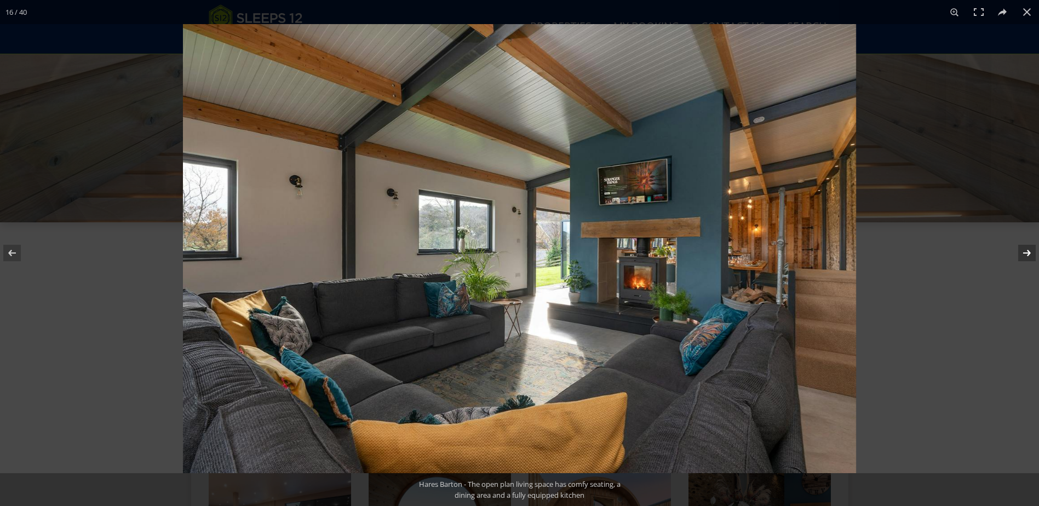
click at [1031, 253] on button at bounding box center [1020, 253] width 38 height 55
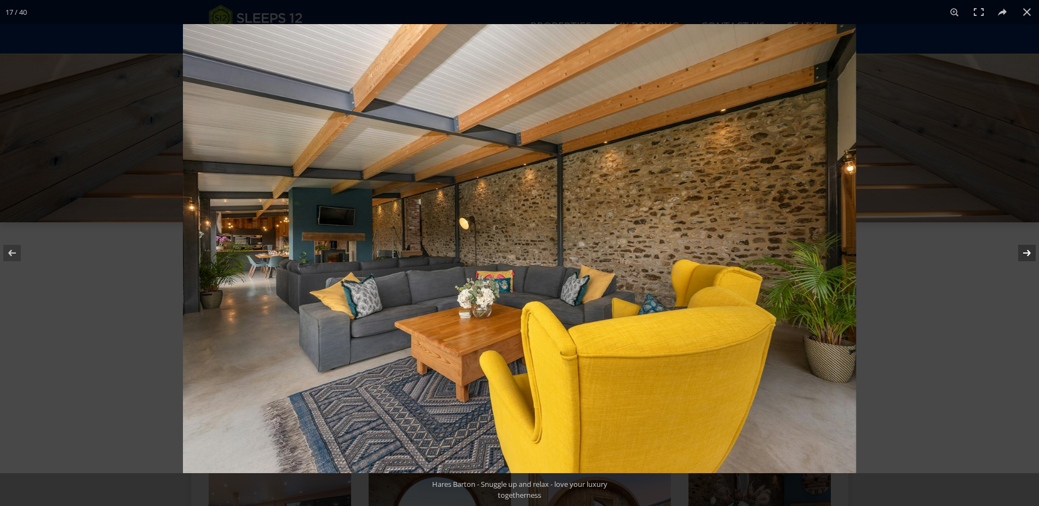
click at [1031, 253] on button at bounding box center [1020, 253] width 38 height 55
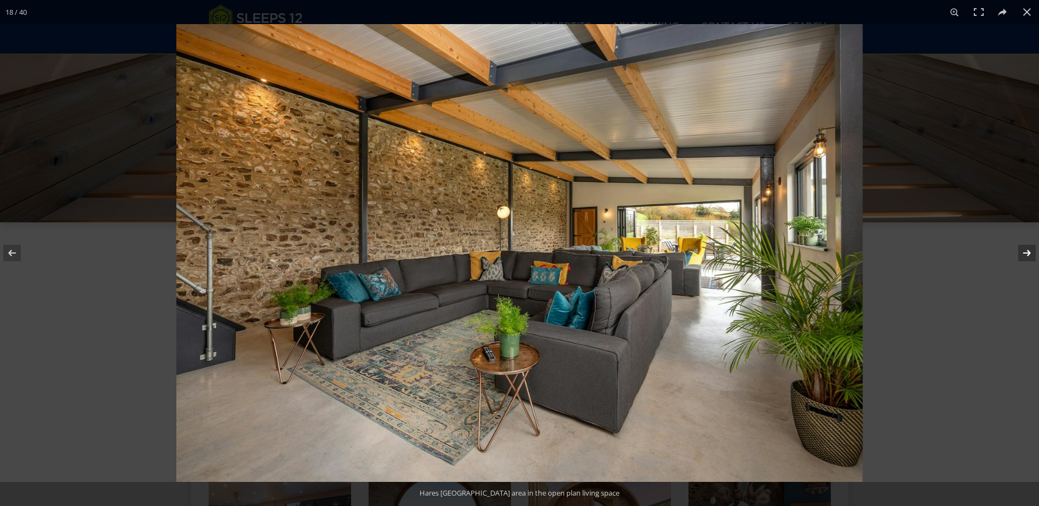
click at [1032, 253] on button at bounding box center [1020, 253] width 38 height 55
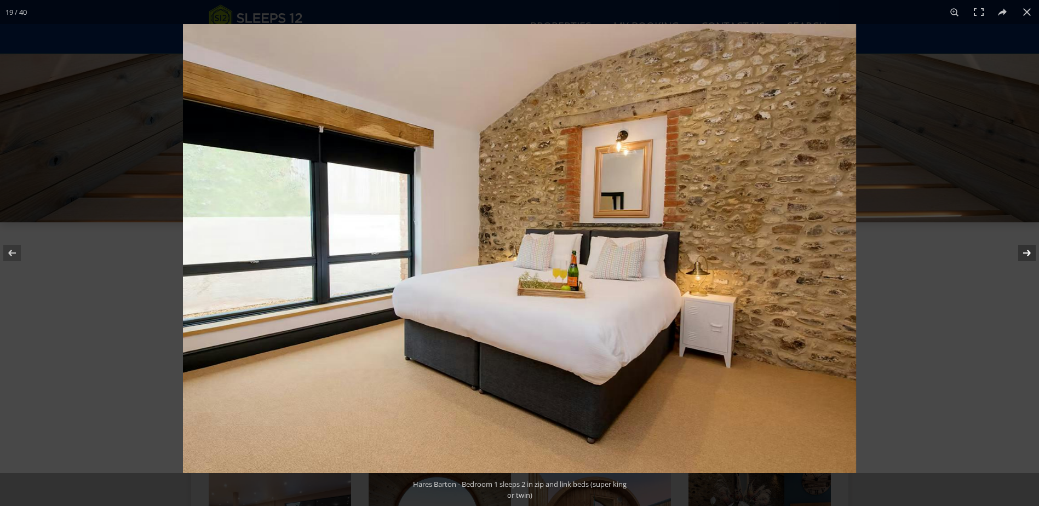
click at [1033, 253] on button at bounding box center [1020, 253] width 38 height 55
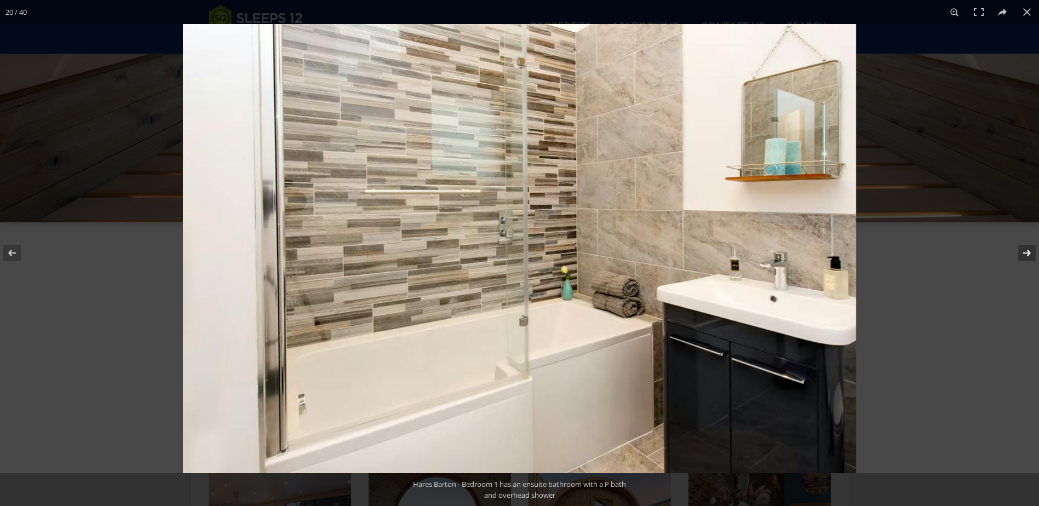
click at [1033, 253] on button at bounding box center [1020, 253] width 38 height 55
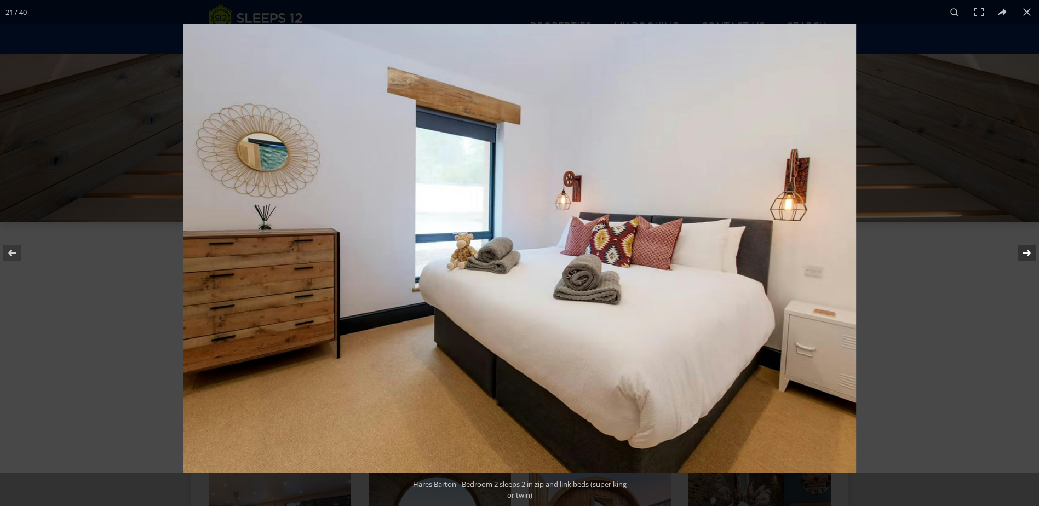
click at [1033, 253] on button at bounding box center [1020, 253] width 38 height 55
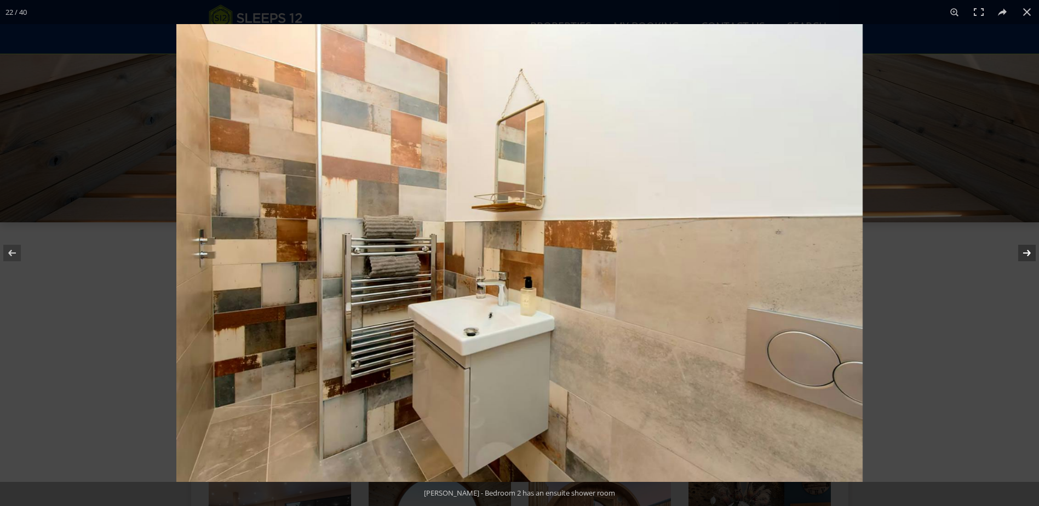
click at [1033, 253] on button at bounding box center [1020, 253] width 38 height 55
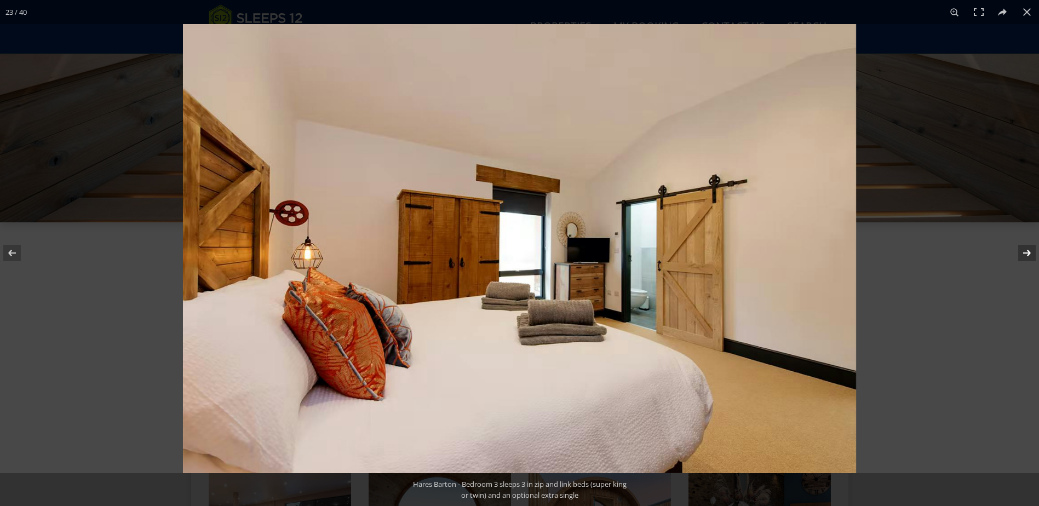
click at [1033, 253] on button at bounding box center [1020, 253] width 38 height 55
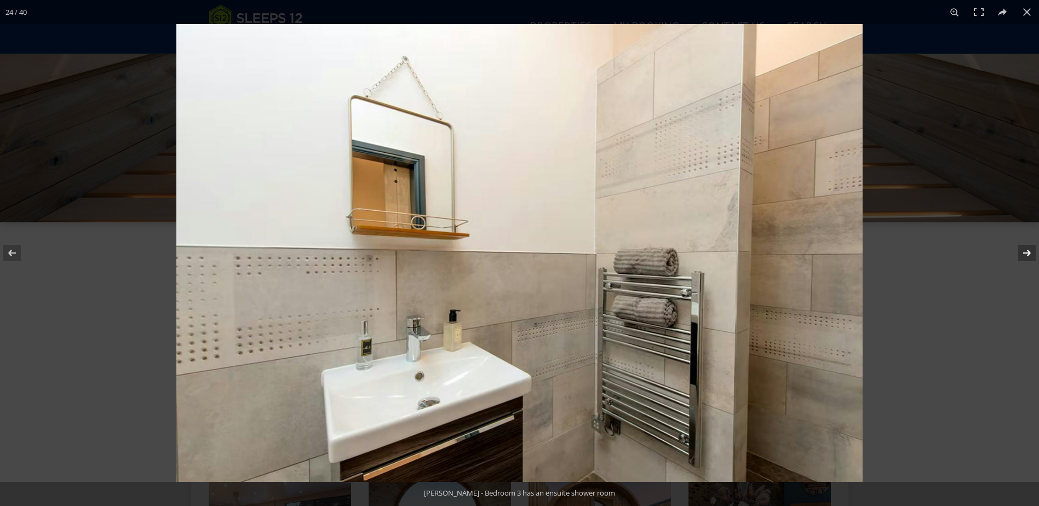
click at [1033, 252] on button at bounding box center [1020, 253] width 38 height 55
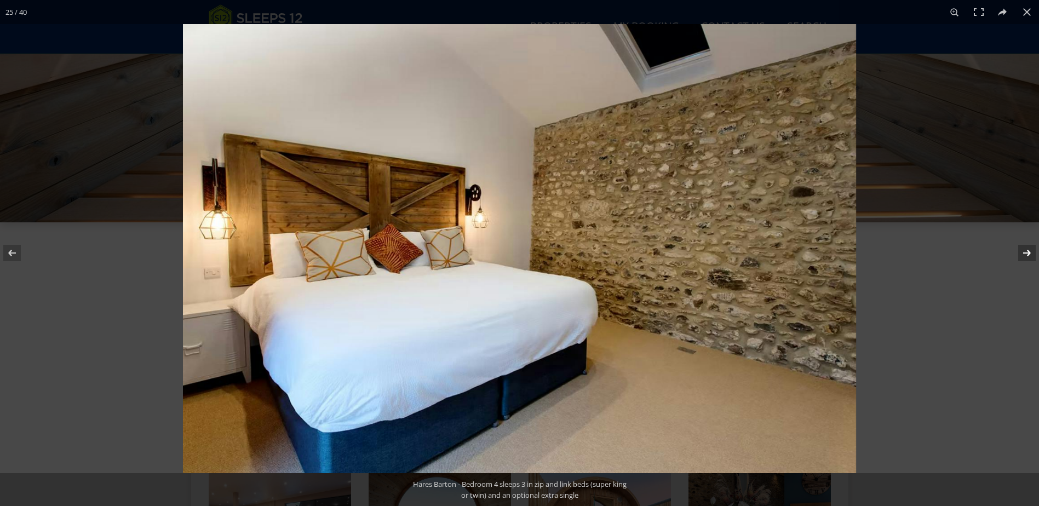
click at [1033, 252] on button at bounding box center [1020, 253] width 38 height 55
click at [1033, 251] on button at bounding box center [1020, 253] width 38 height 55
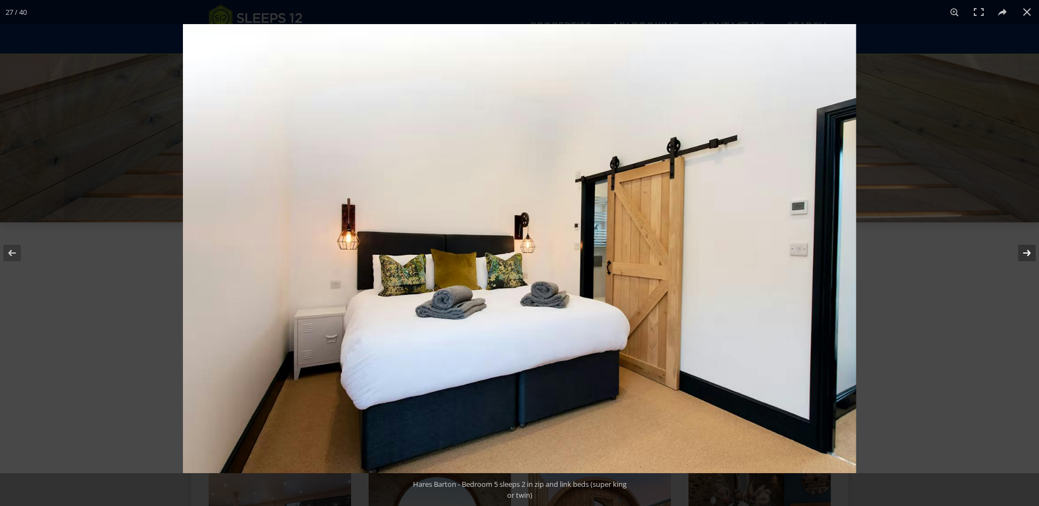
click at [1033, 250] on button at bounding box center [1020, 253] width 38 height 55
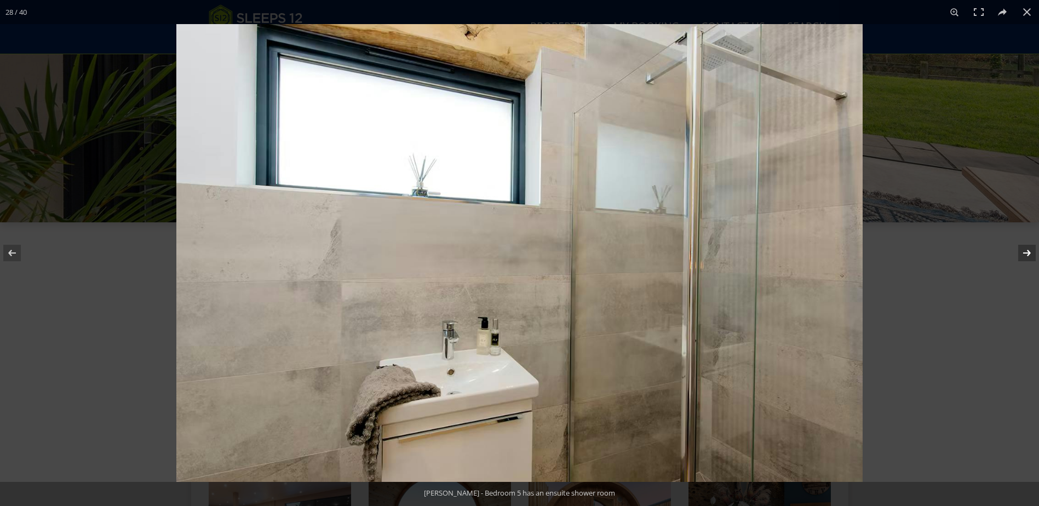
click at [1033, 250] on button at bounding box center [1020, 253] width 38 height 55
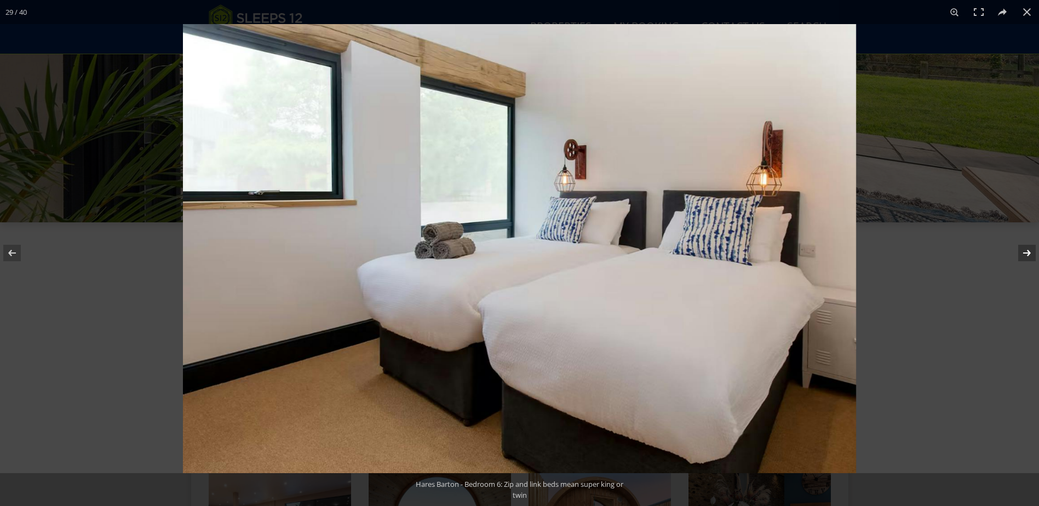
click at [1033, 251] on button at bounding box center [1020, 253] width 38 height 55
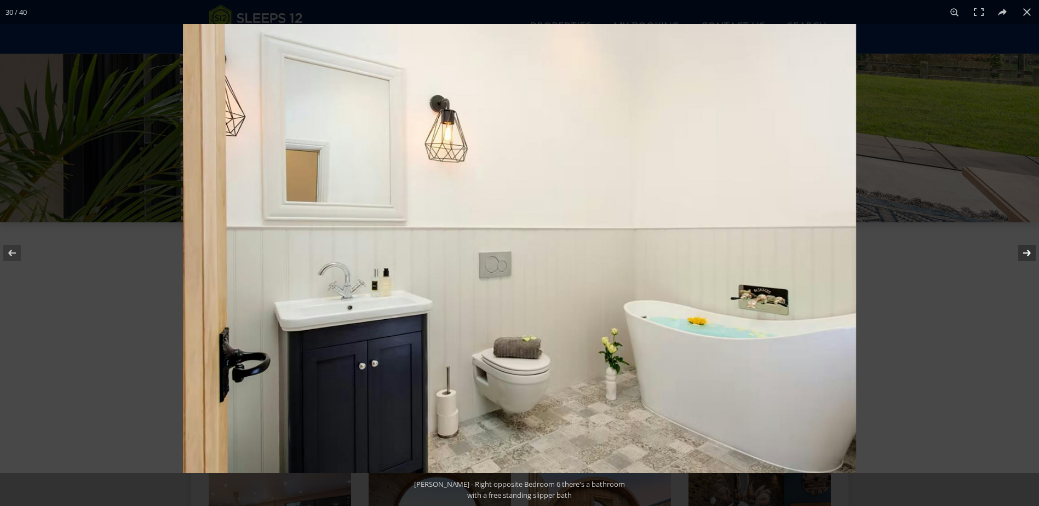
click at [1033, 251] on button at bounding box center [1020, 253] width 38 height 55
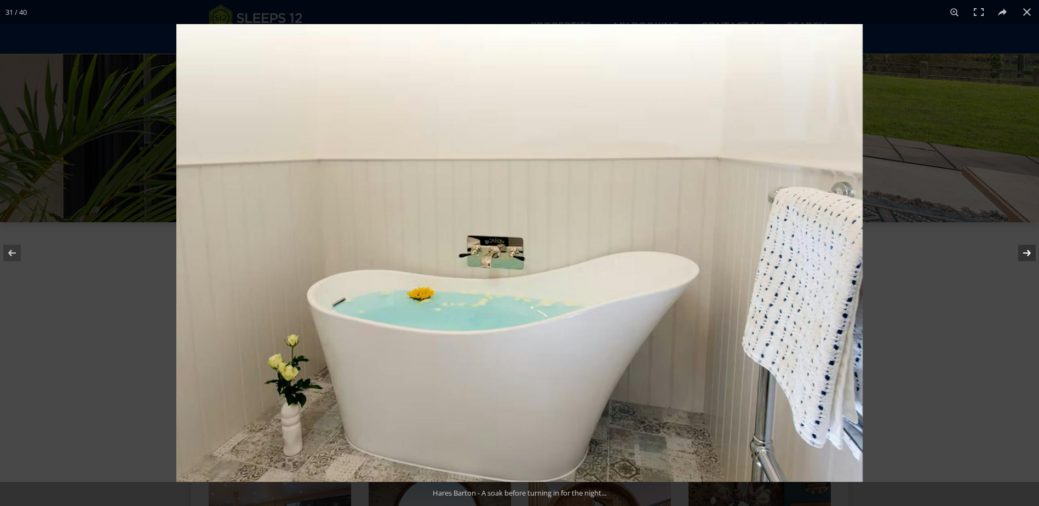
click at [1032, 250] on button at bounding box center [1020, 253] width 38 height 55
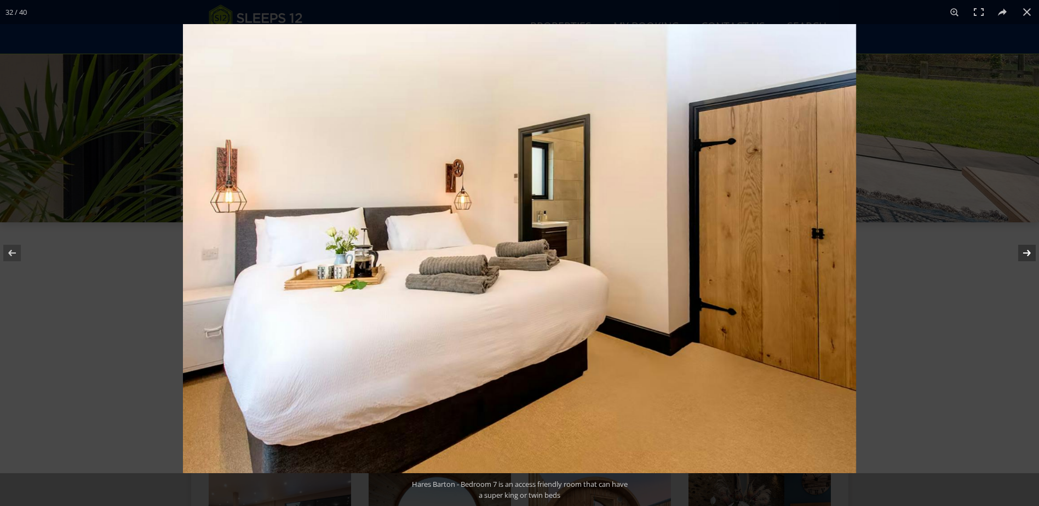
click at [1032, 250] on button at bounding box center [1020, 253] width 38 height 55
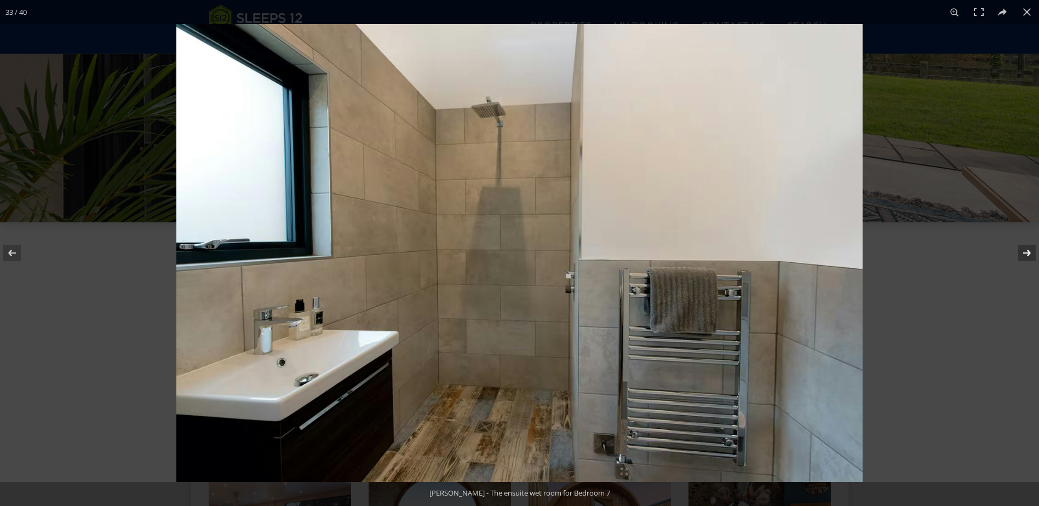
click at [1032, 250] on button at bounding box center [1020, 253] width 38 height 55
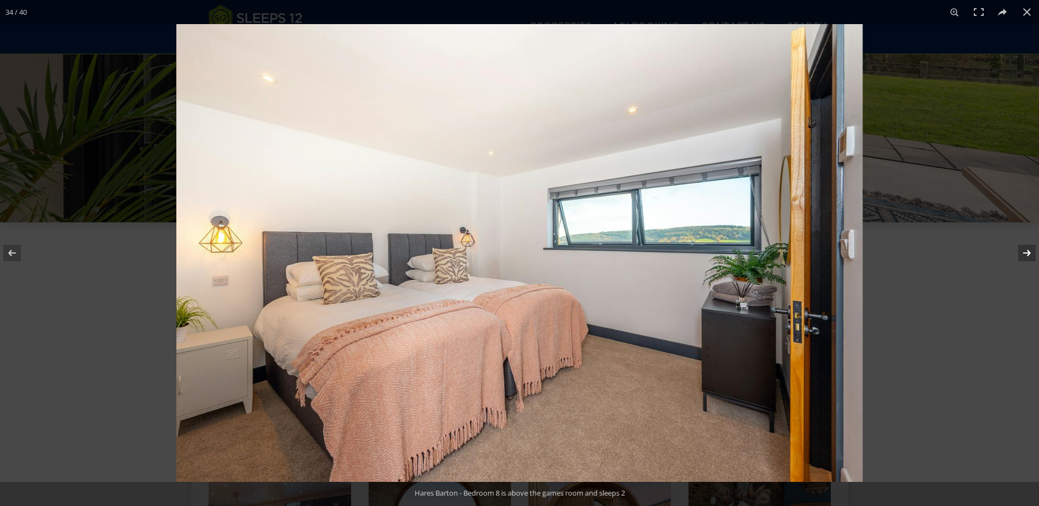
click at [1033, 249] on button at bounding box center [1020, 253] width 38 height 55
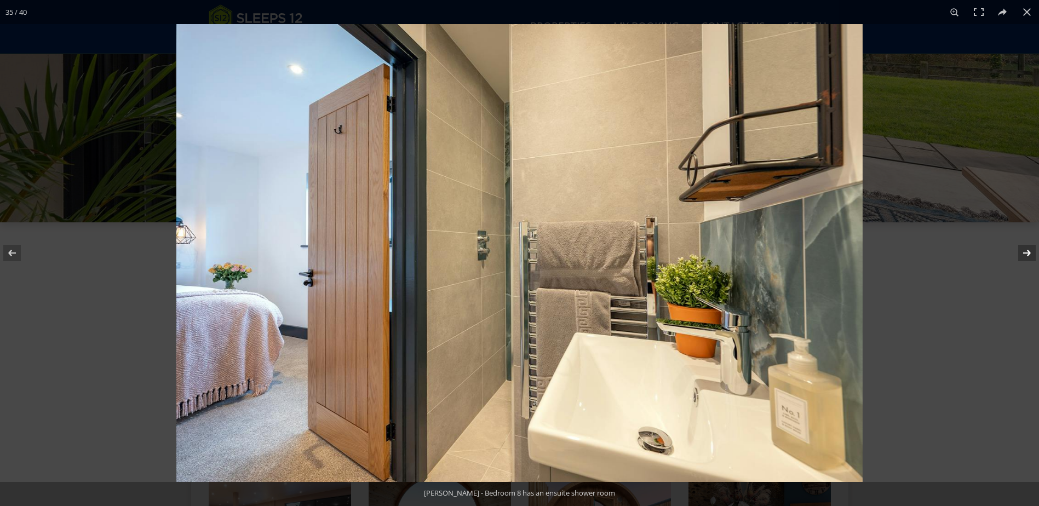
click at [1033, 248] on button at bounding box center [1020, 253] width 38 height 55
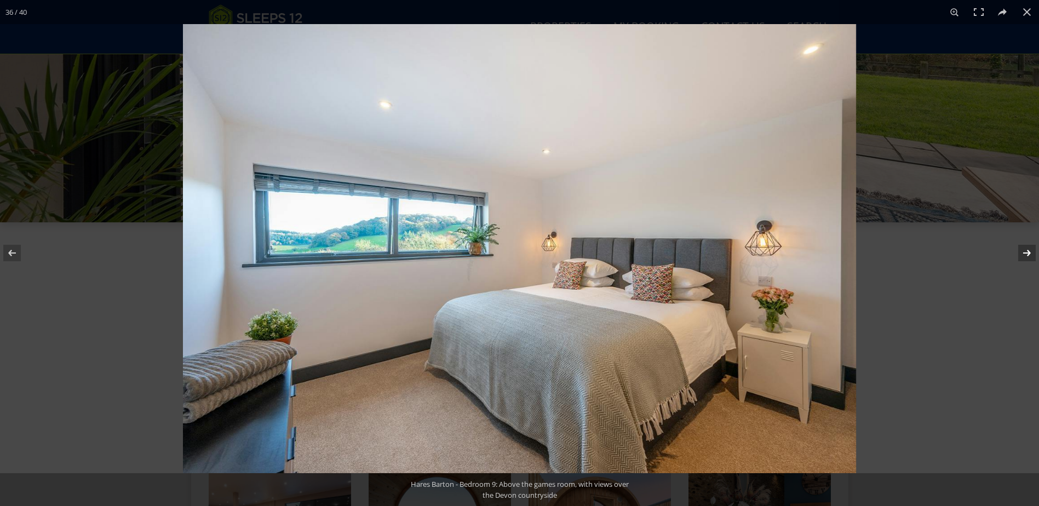
click at [1033, 247] on button at bounding box center [1020, 253] width 38 height 55
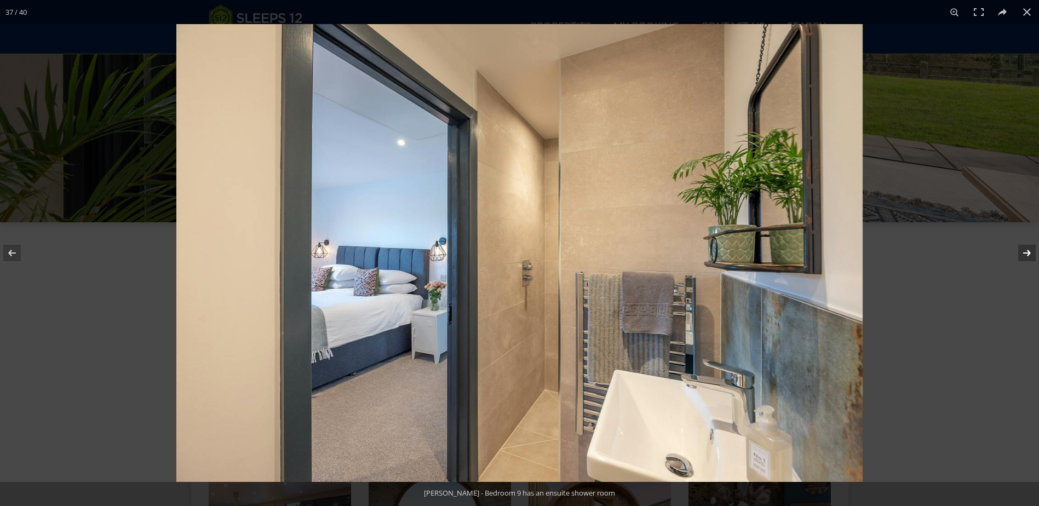
click at [1033, 247] on button at bounding box center [1020, 253] width 38 height 55
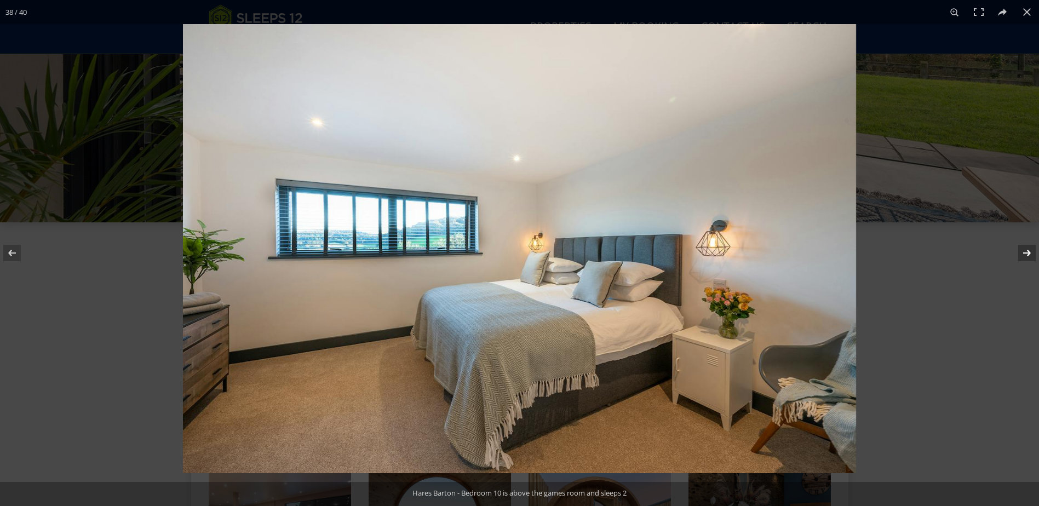
click at [1033, 246] on button at bounding box center [1020, 253] width 38 height 55
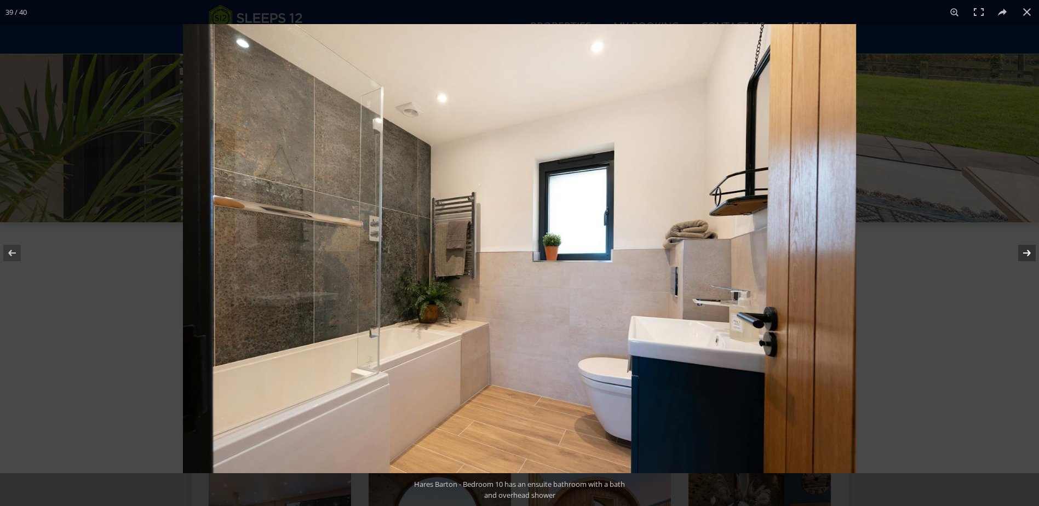
click at [1034, 245] on button at bounding box center [1020, 253] width 38 height 55
